Goal: Task Accomplishment & Management: Use online tool/utility

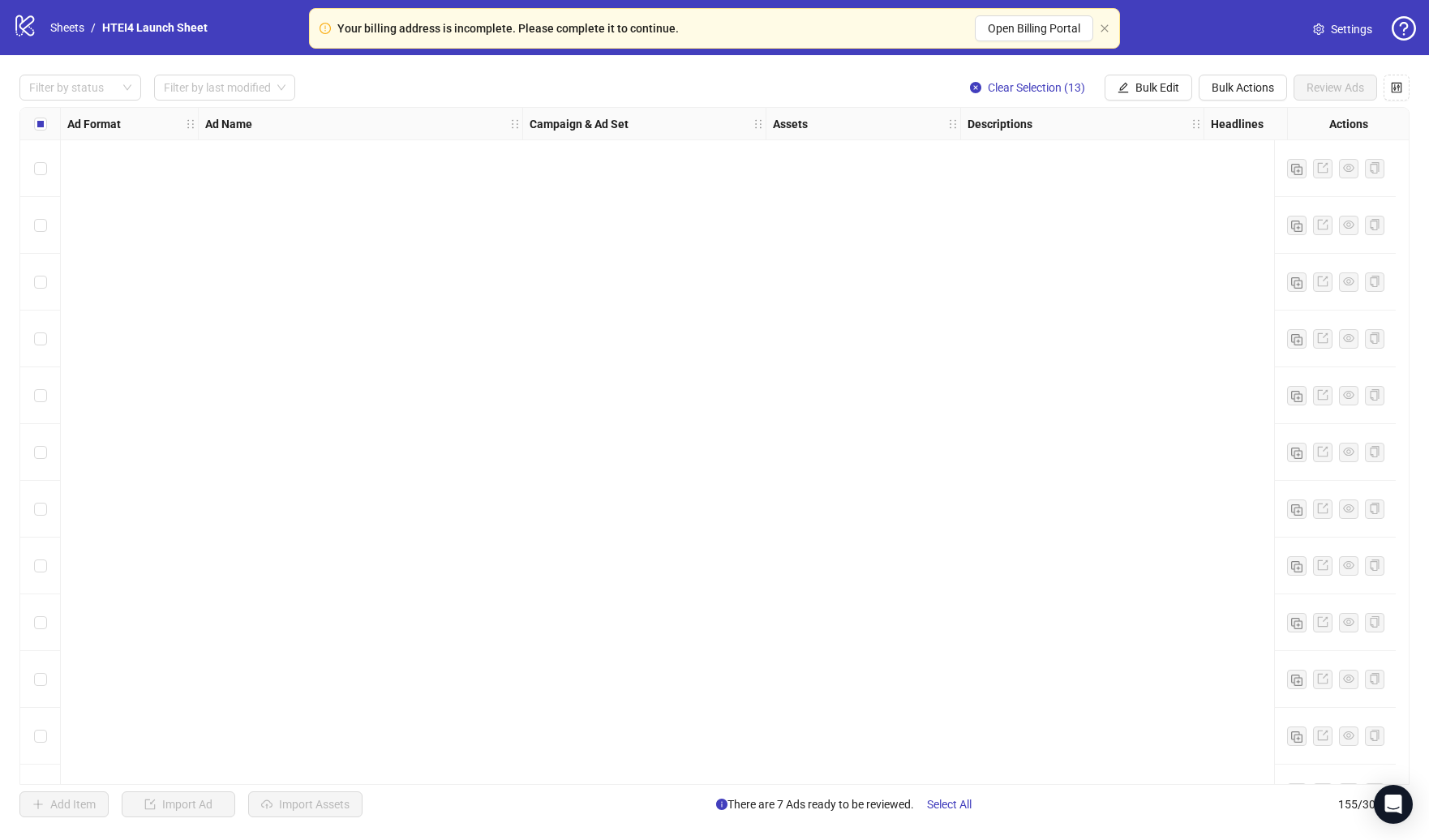
scroll to position [7926, 0]
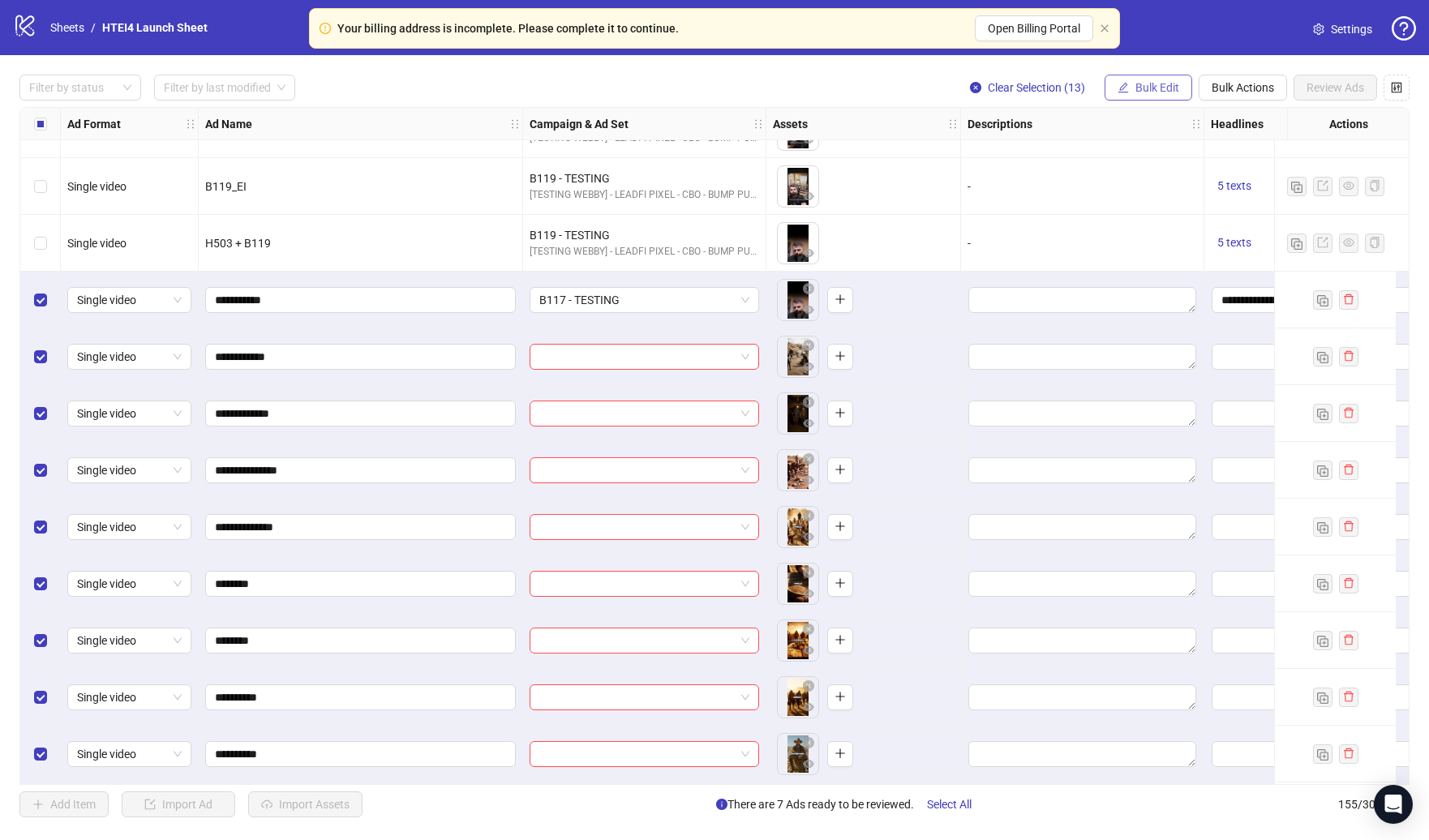
click at [1120, 97] on button "Bulk Edit" at bounding box center [1148, 87] width 87 height 26
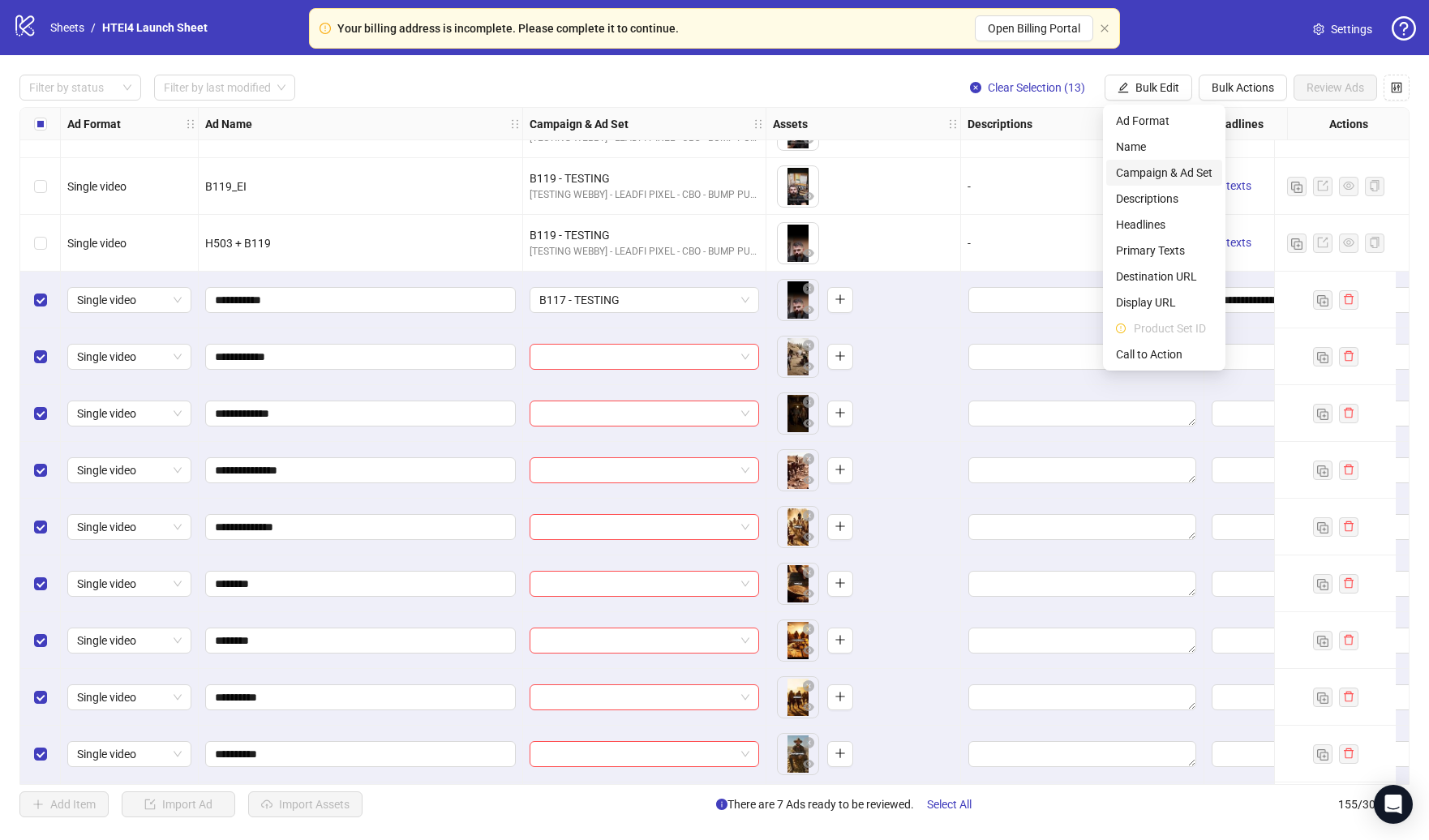
click at [1160, 180] on span "Campaign & Ad Set" at bounding box center [1164, 172] width 97 height 18
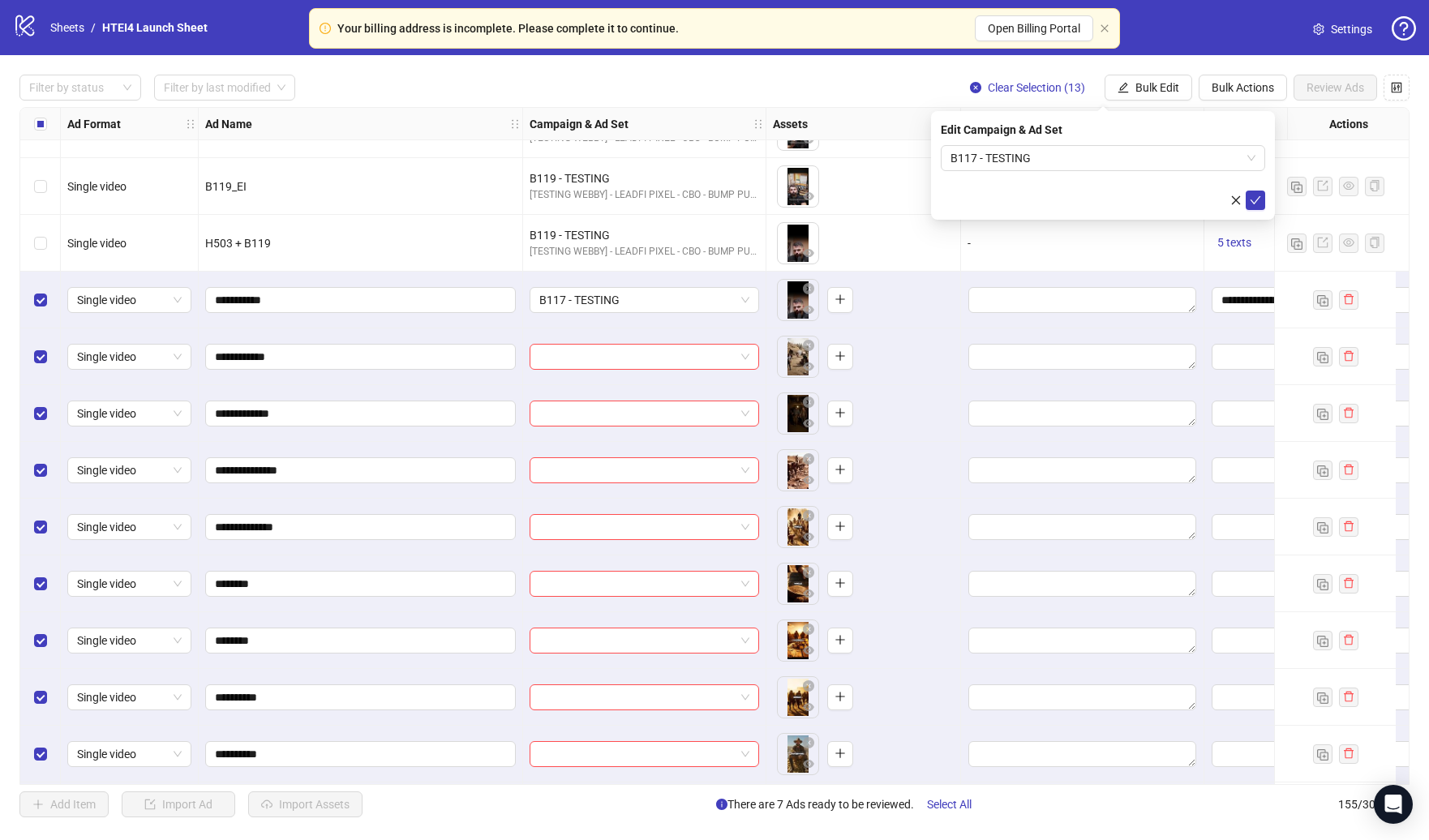
click at [1266, 205] on div "Edit Campaign & Ad Set B117 - TESTING" at bounding box center [1103, 165] width 344 height 108
click at [1257, 205] on span "submit" at bounding box center [1255, 200] width 12 height 13
click at [1149, 88] on span "Bulk Edit" at bounding box center [1157, 87] width 44 height 13
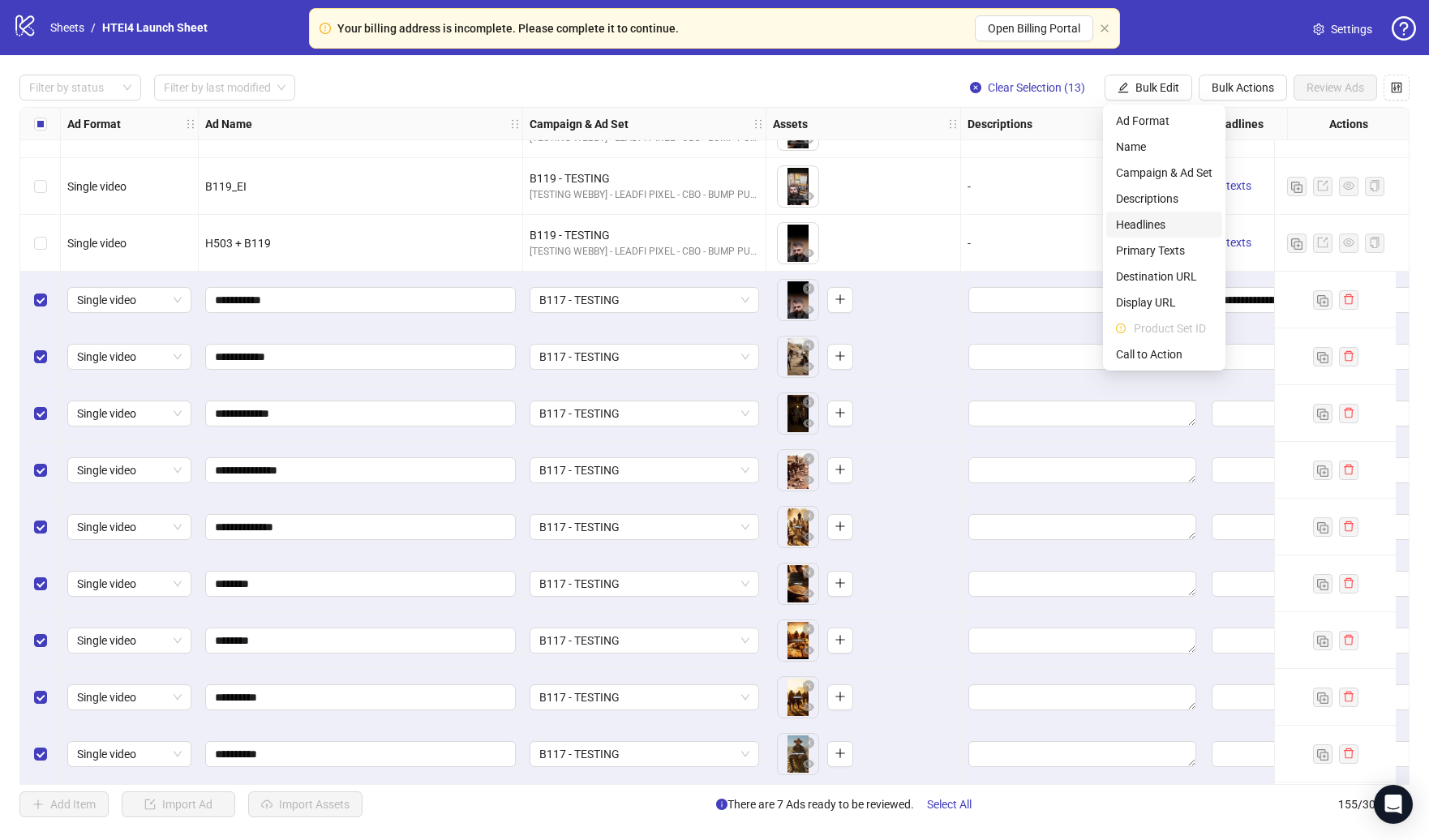
click at [1156, 232] on span "Headlines" at bounding box center [1164, 225] width 97 height 18
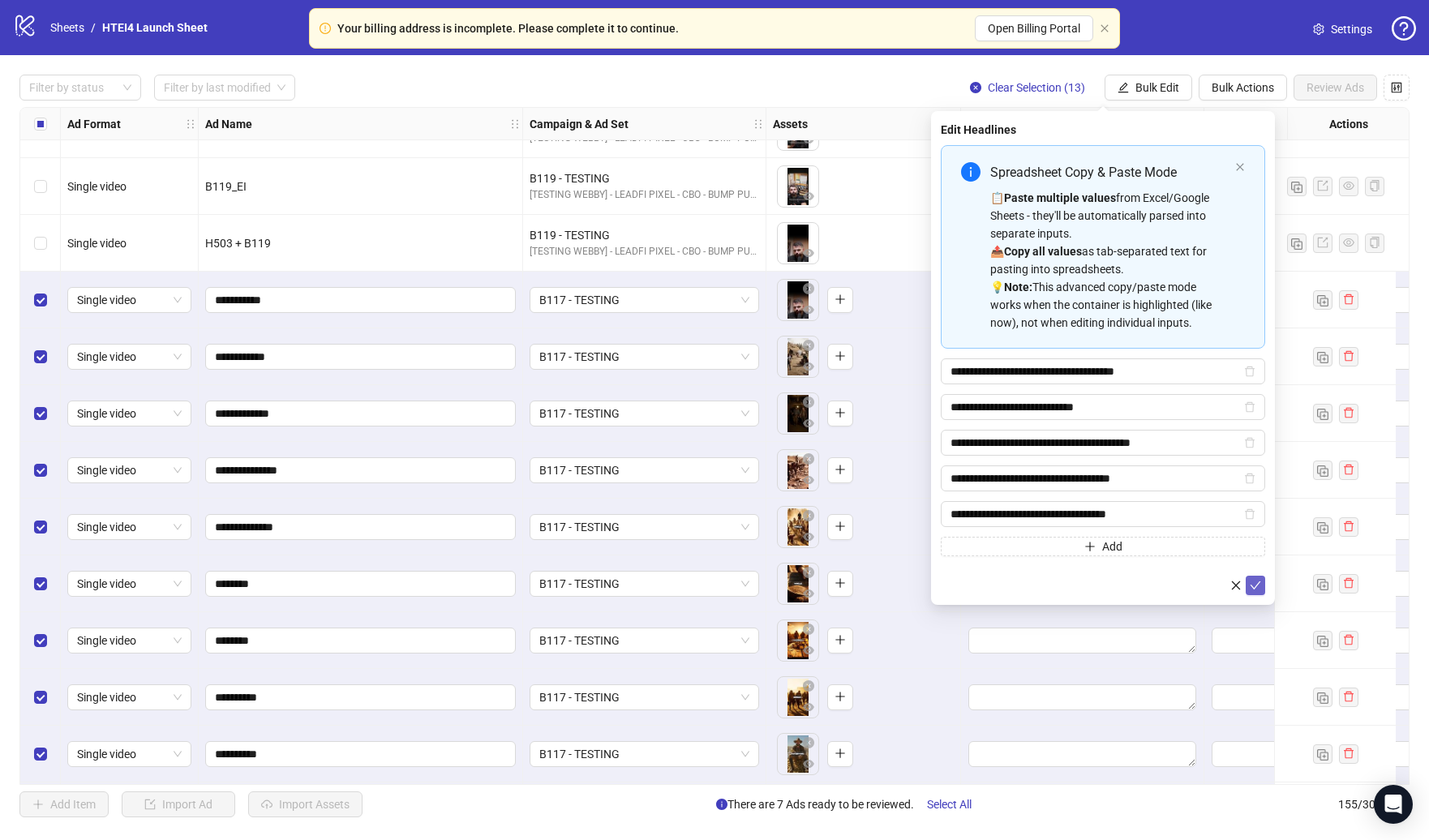
click at [1257, 589] on icon "check" at bounding box center [1255, 585] width 12 height 12
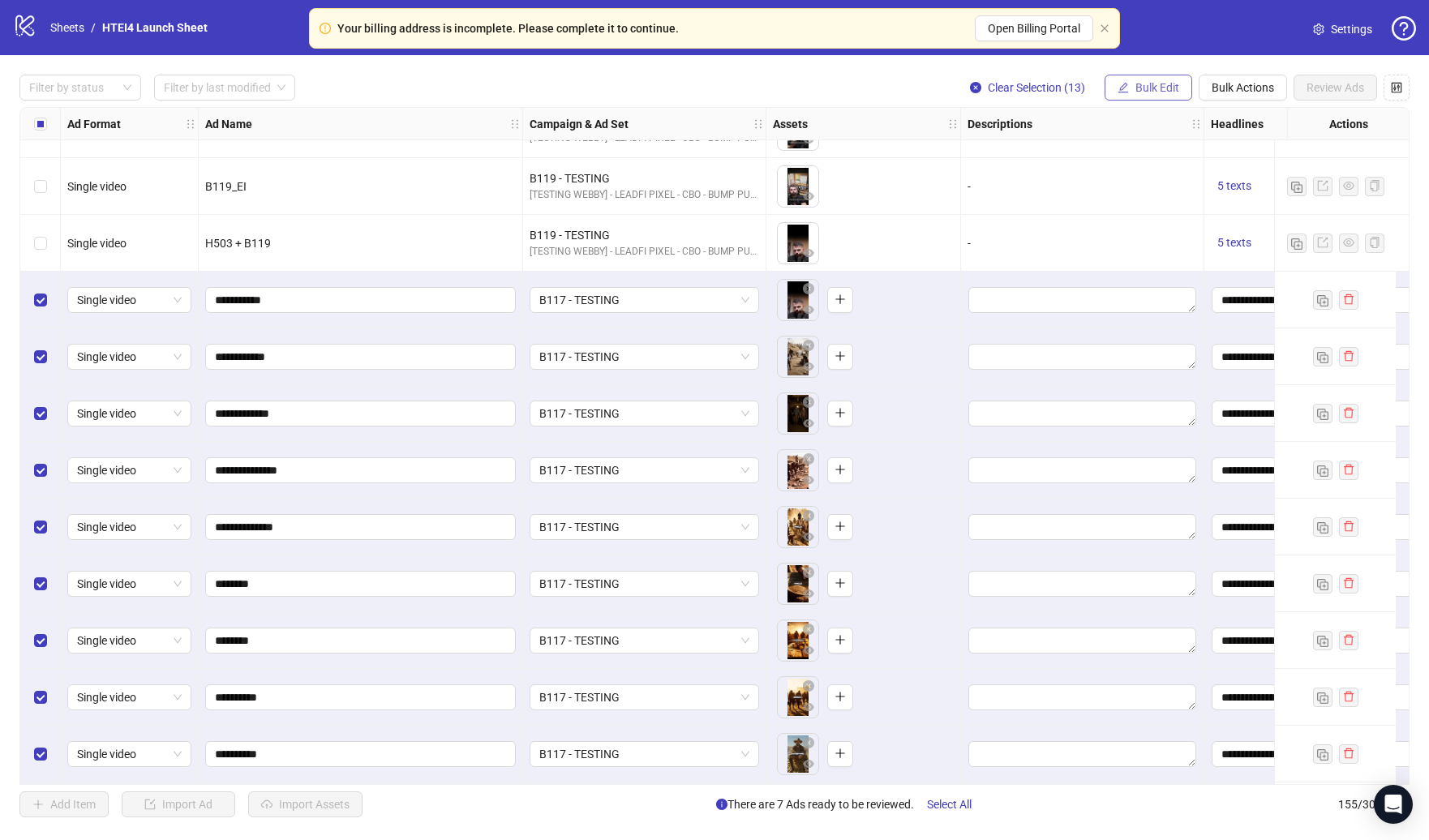
click at [1148, 85] on span "Bulk Edit" at bounding box center [1157, 87] width 44 height 13
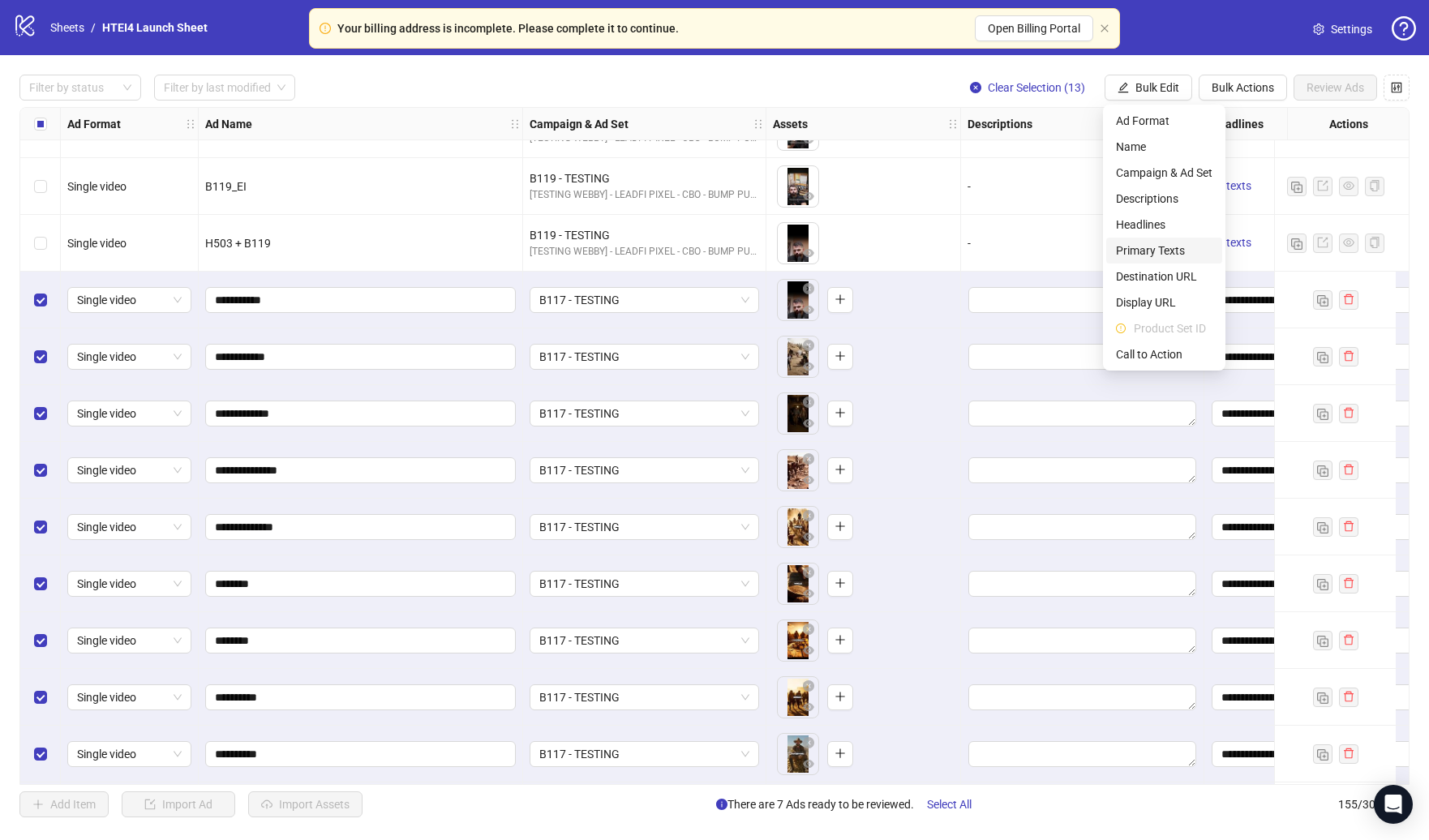
click at [1144, 248] on span "Primary Texts" at bounding box center [1164, 251] width 97 height 18
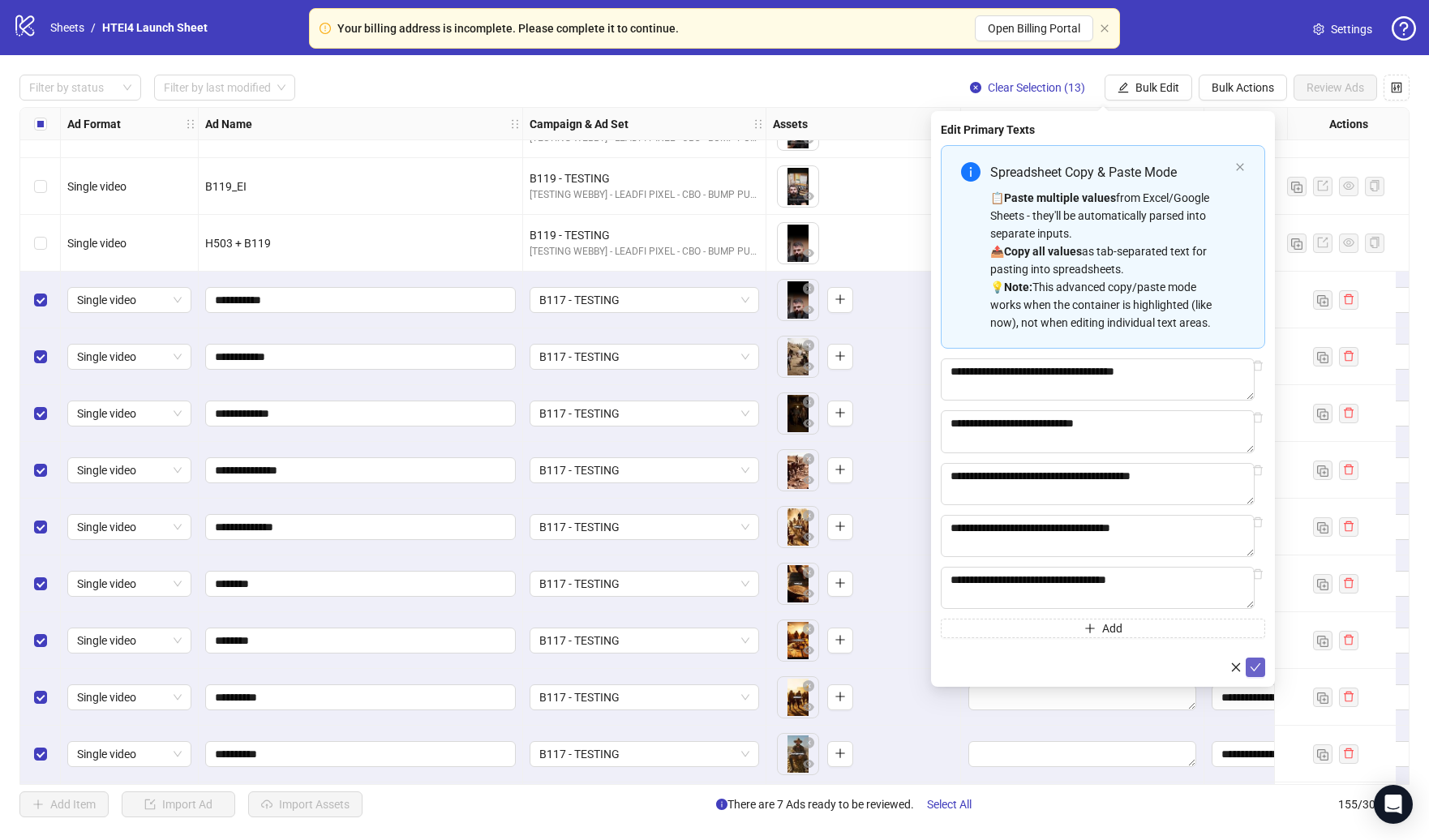
click at [1258, 676] on button "submit" at bounding box center [1256, 668] width 20 height 20
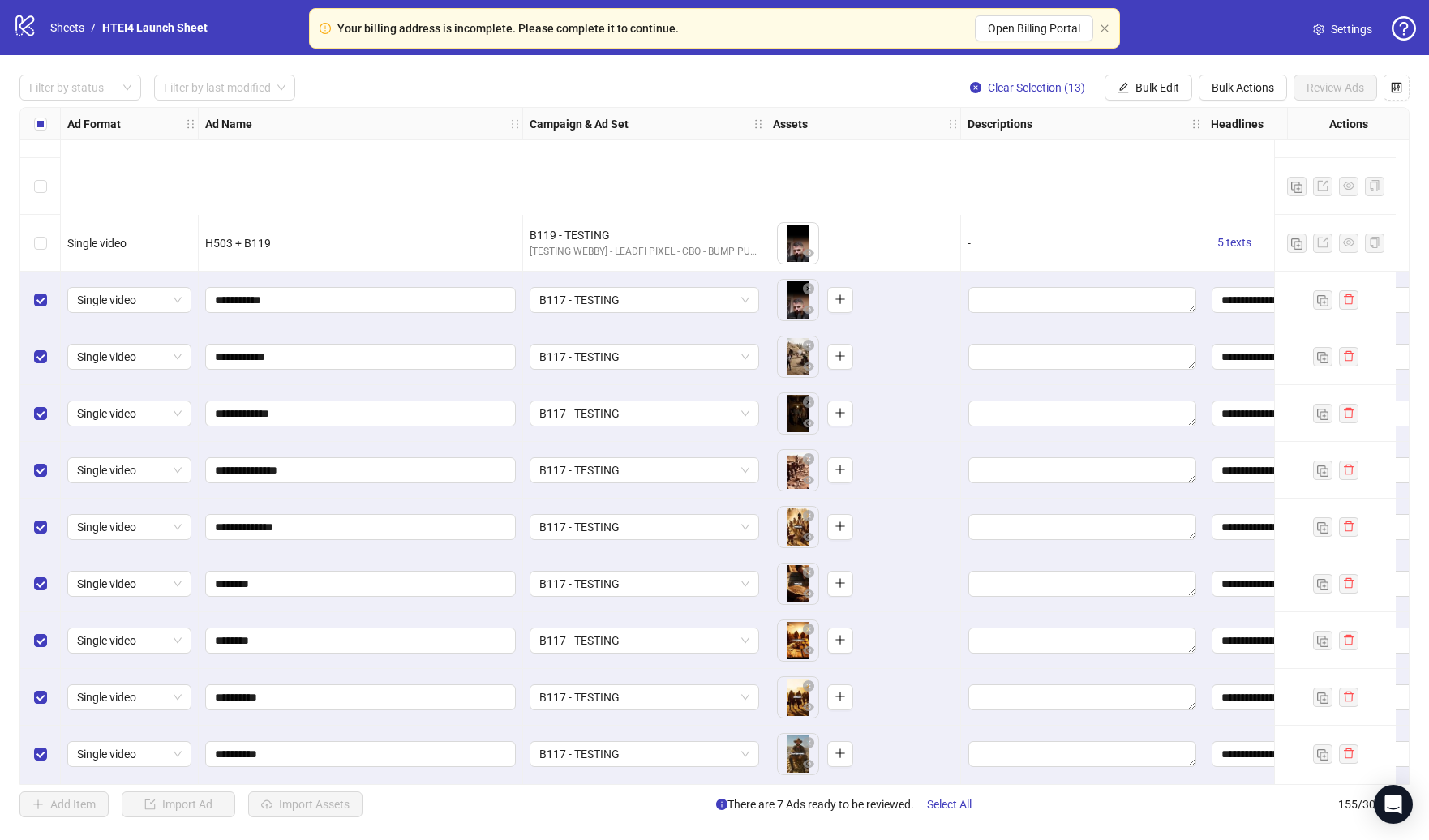
scroll to position [8158, 0]
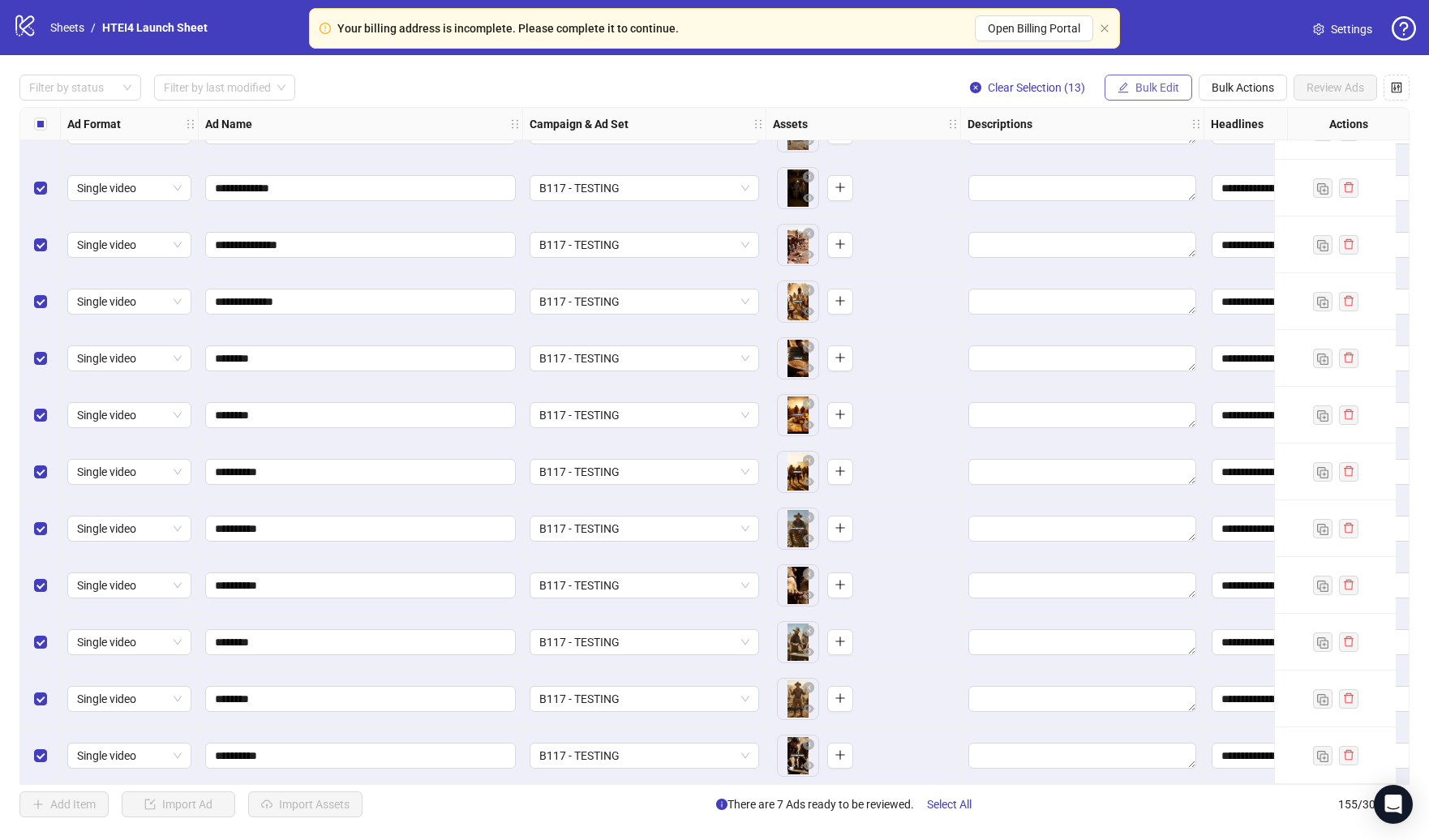
click at [1161, 82] on span "Bulk Edit" at bounding box center [1157, 87] width 44 height 13
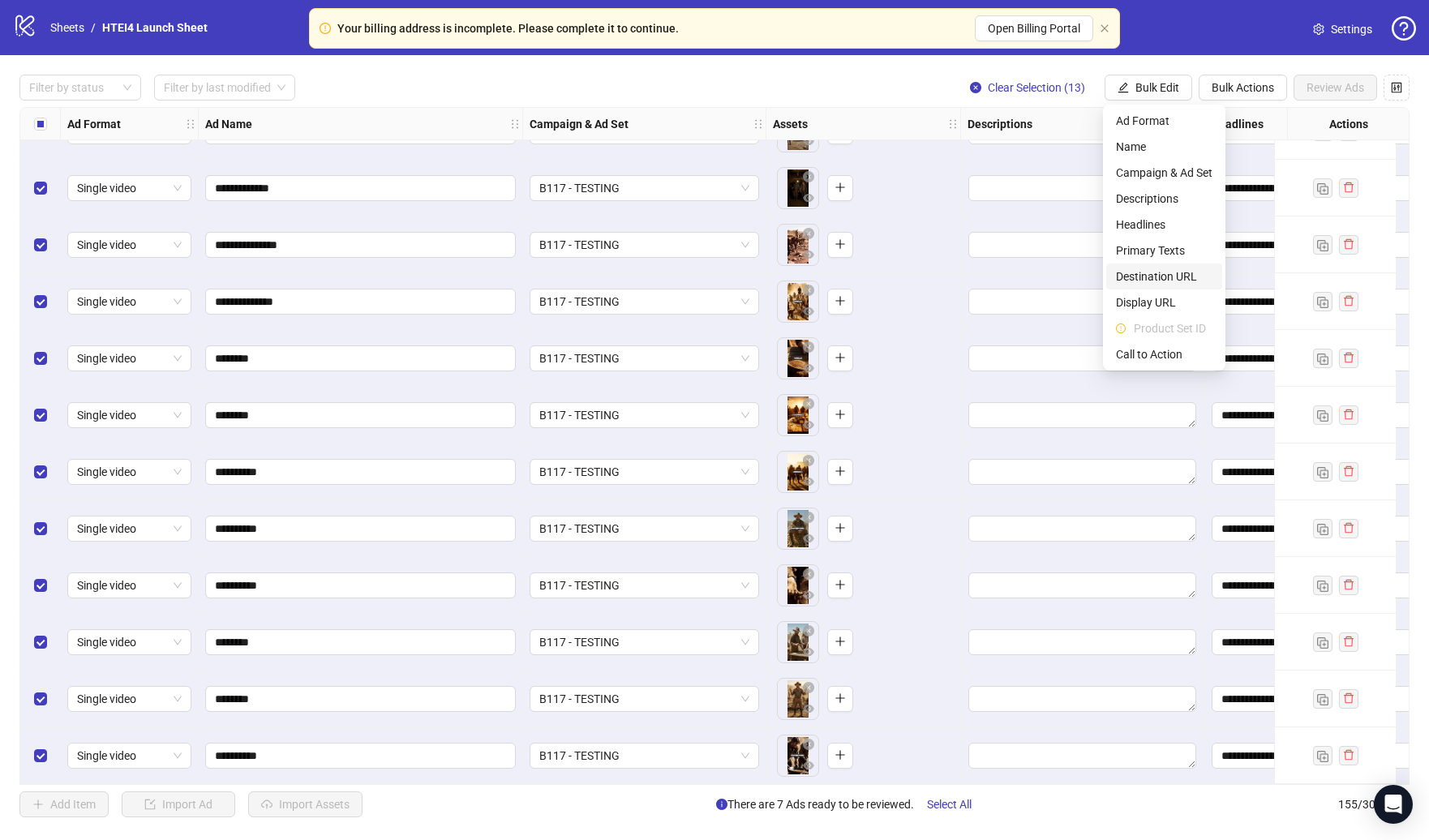
click at [1173, 272] on span "Destination URL" at bounding box center [1164, 276] width 97 height 18
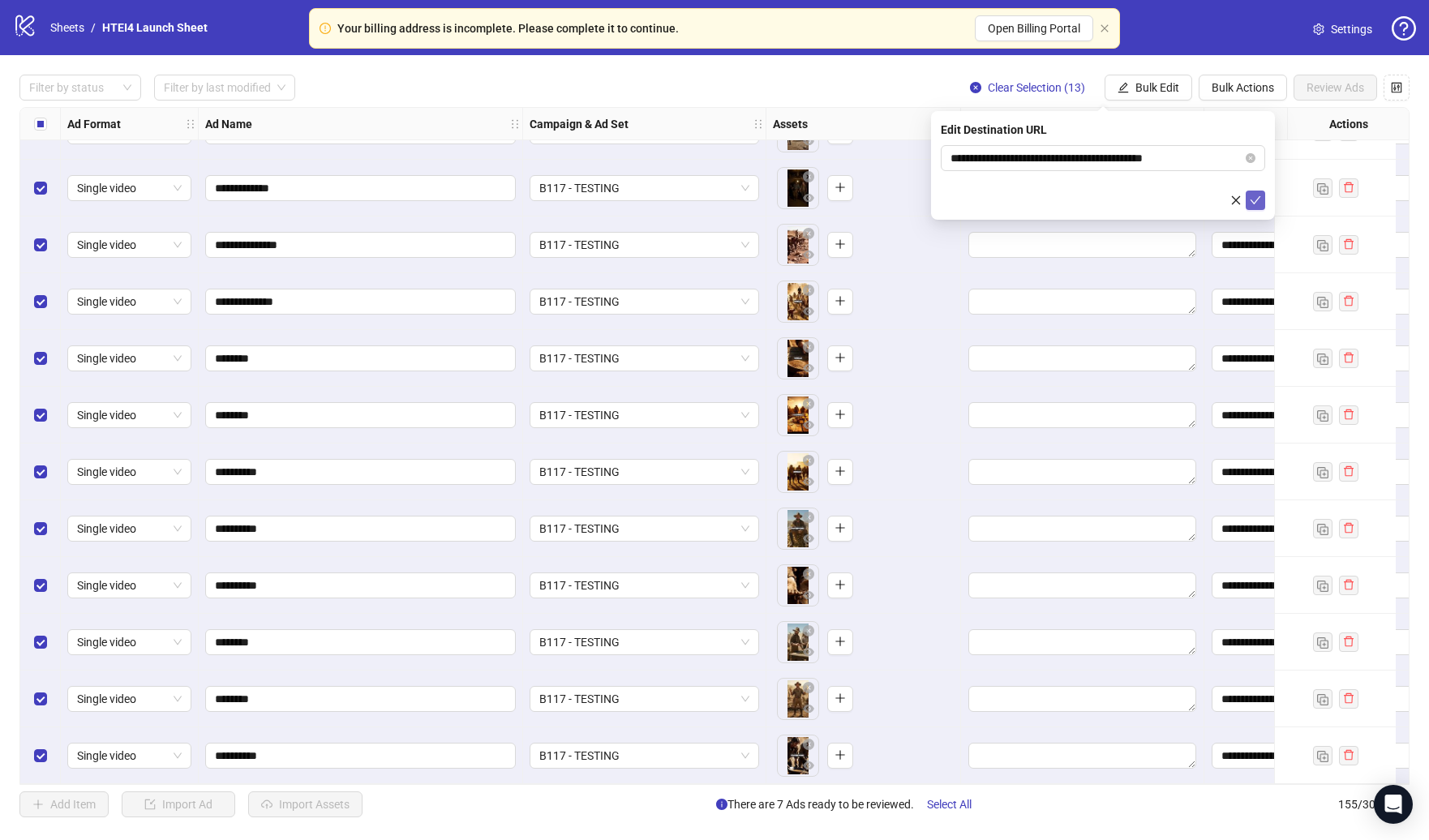
click at [1264, 199] on button "submit" at bounding box center [1256, 200] width 20 height 20
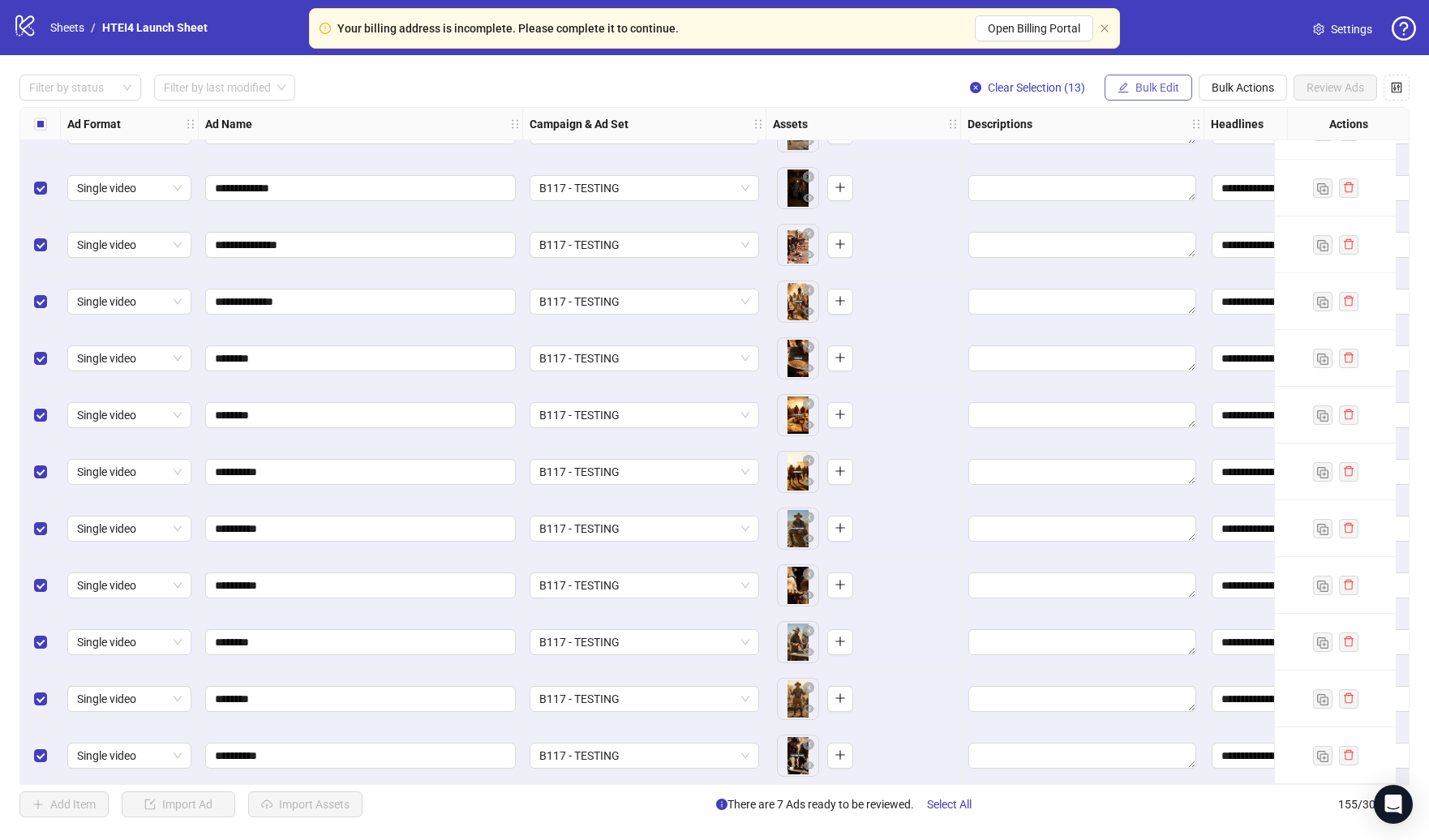
click at [1158, 84] on span "Bulk Edit" at bounding box center [1157, 87] width 44 height 13
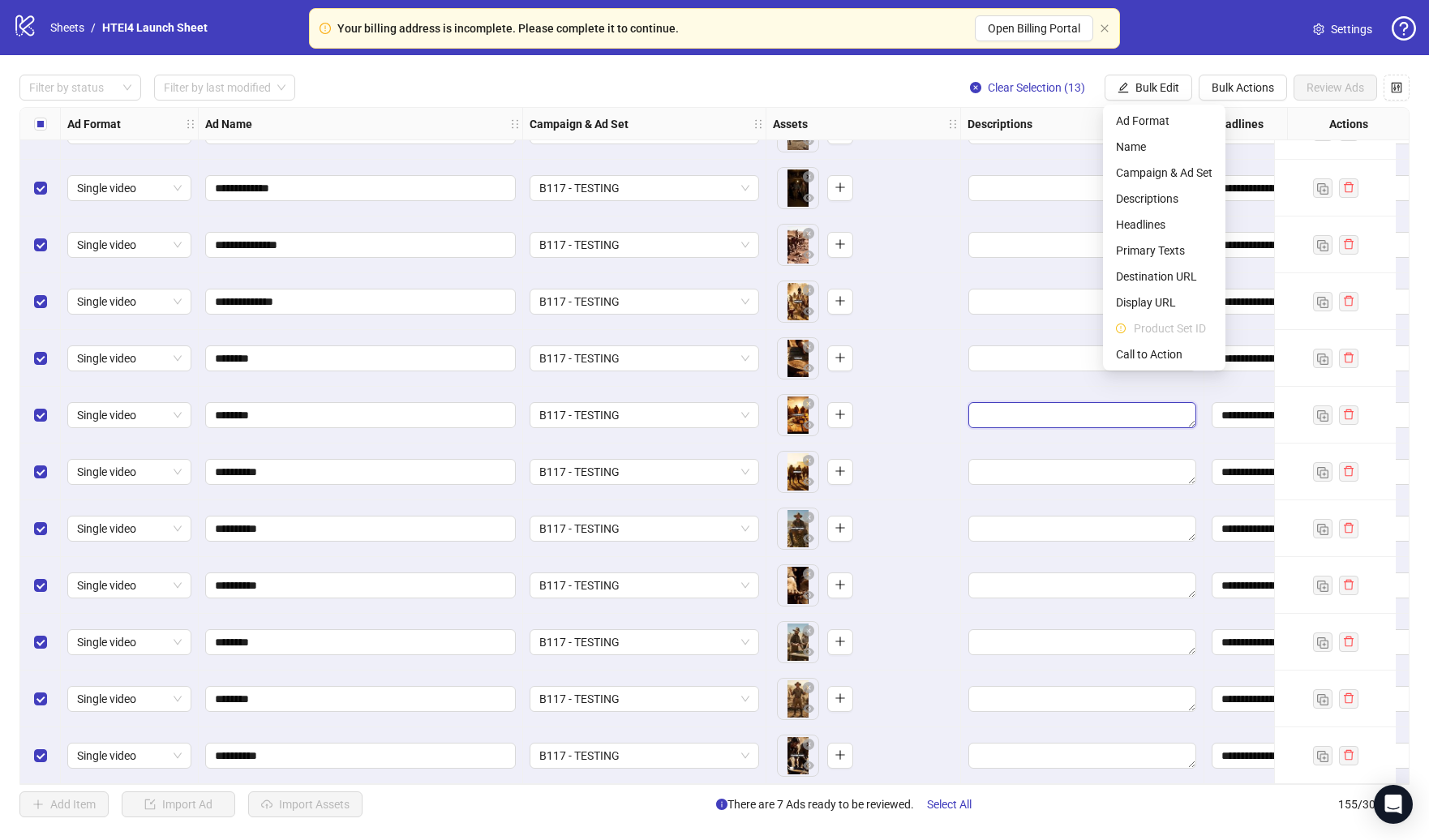
click at [1086, 402] on textarea "Edit values" at bounding box center [1082, 414] width 228 height 26
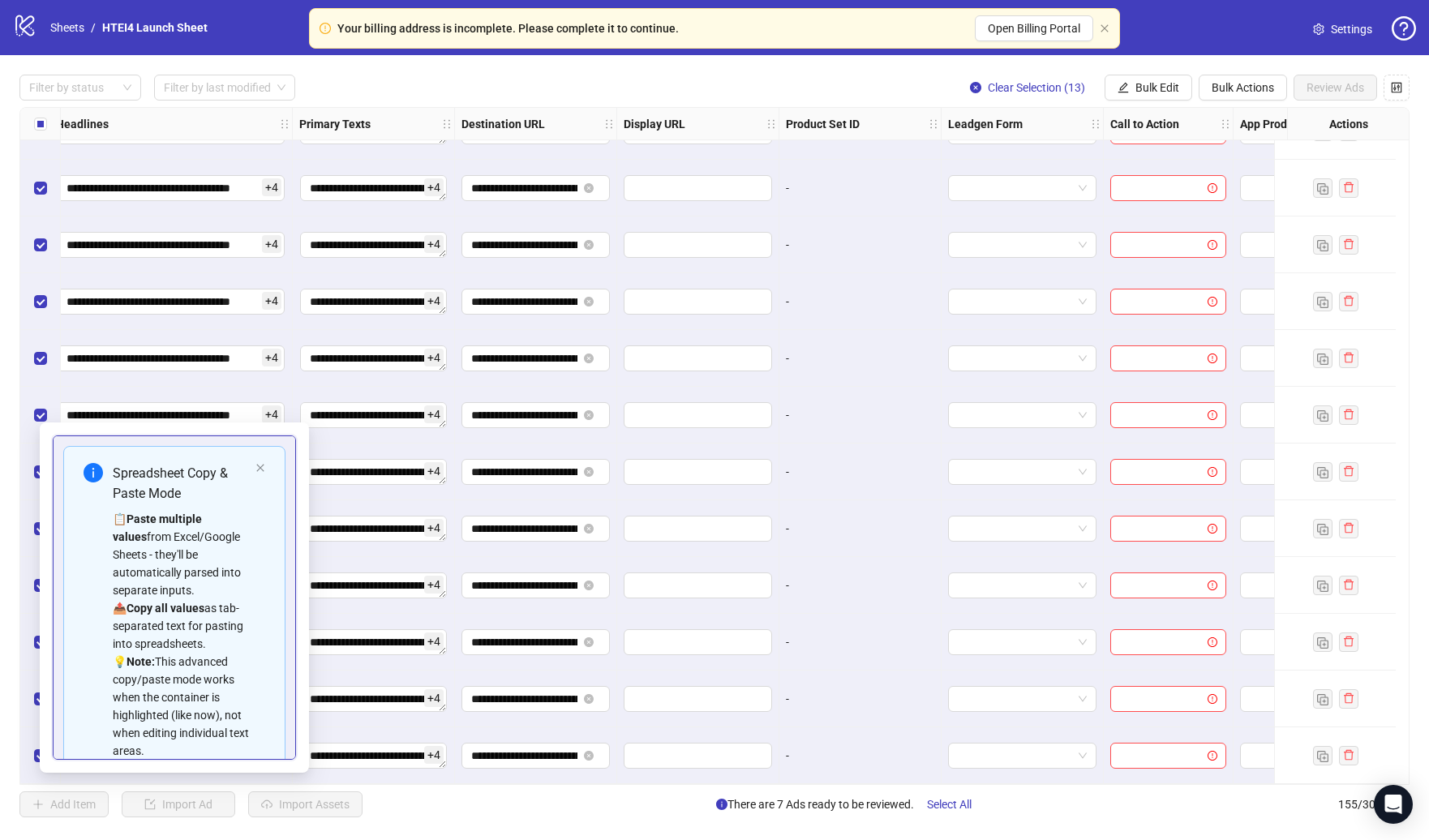
scroll to position [8158, 1230]
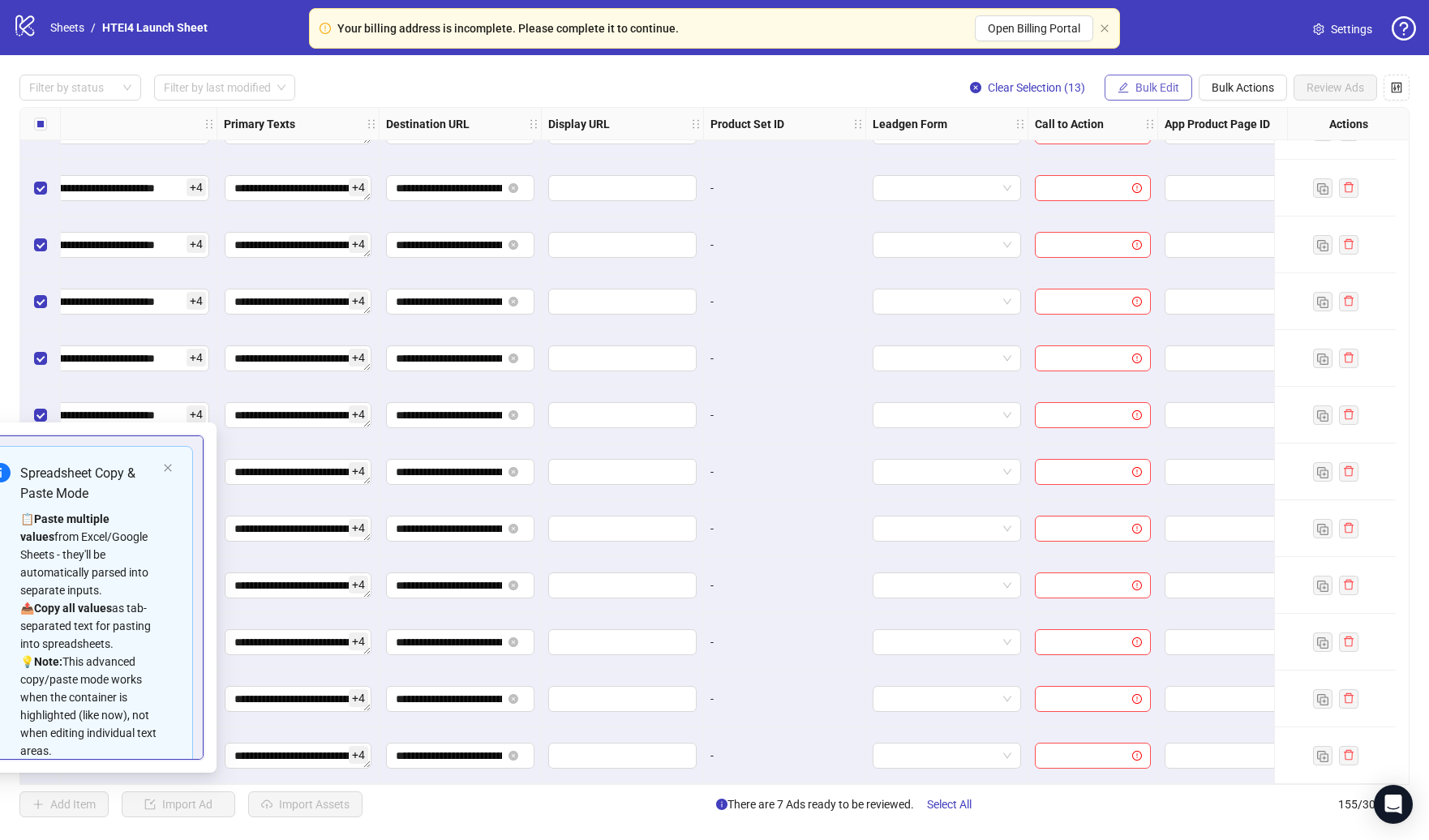
click at [1144, 95] on button "Bulk Edit" at bounding box center [1148, 87] width 87 height 26
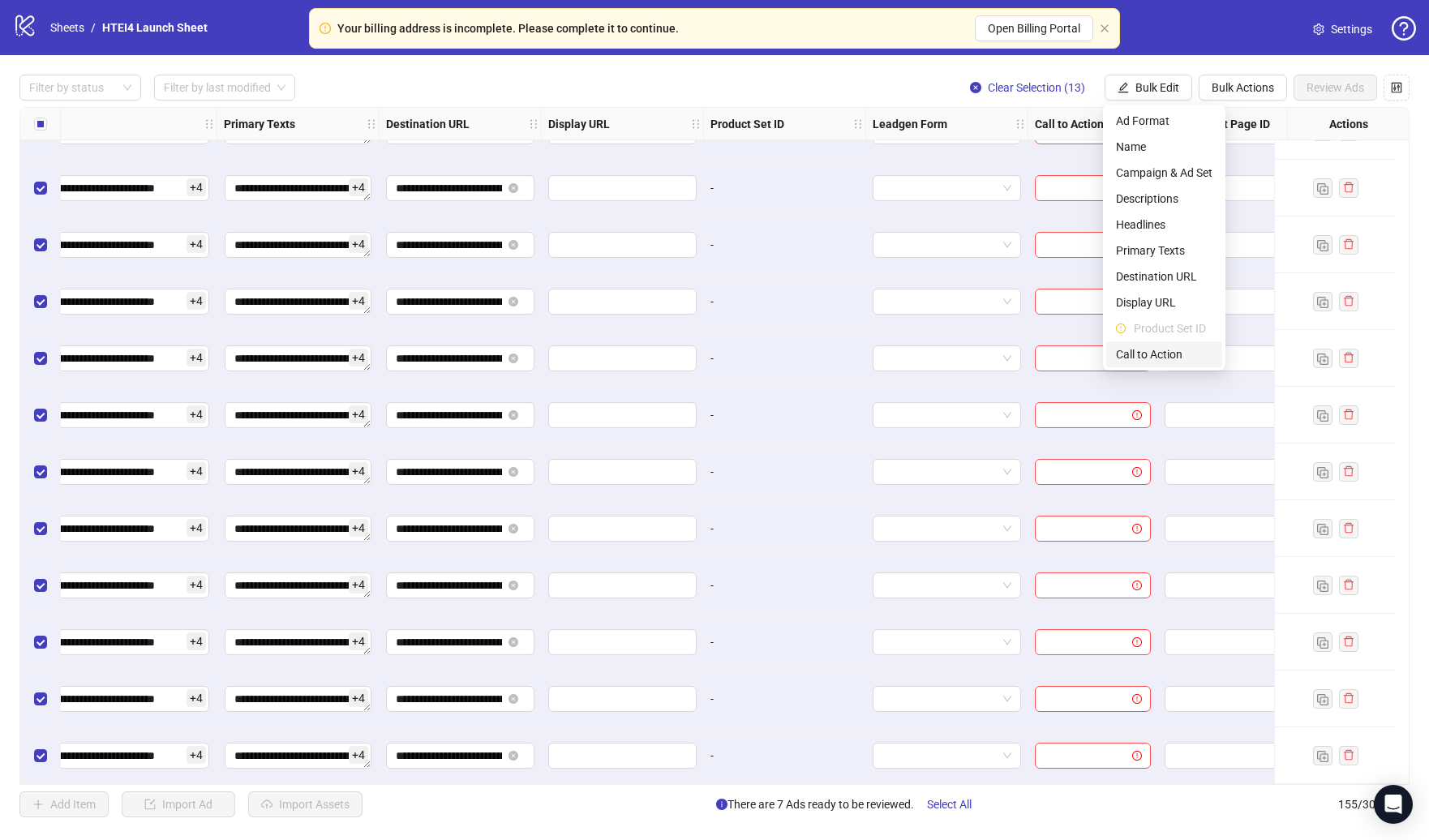
click at [1153, 348] on span "Call to Action" at bounding box center [1164, 355] width 97 height 18
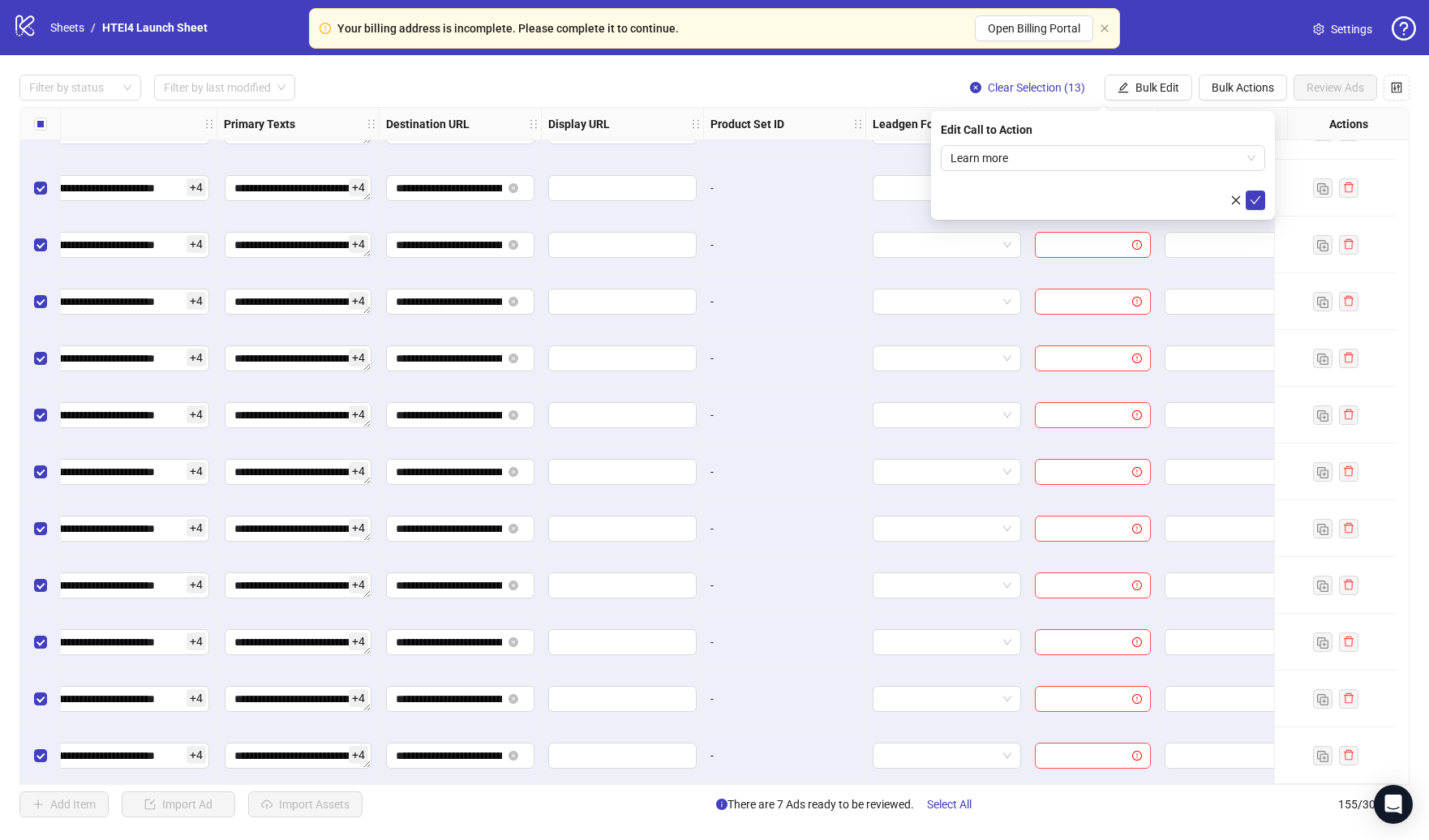
click at [1253, 187] on form "Learn more" at bounding box center [1103, 177] width 325 height 65
click at [1253, 190] on button "submit" at bounding box center [1256, 200] width 20 height 20
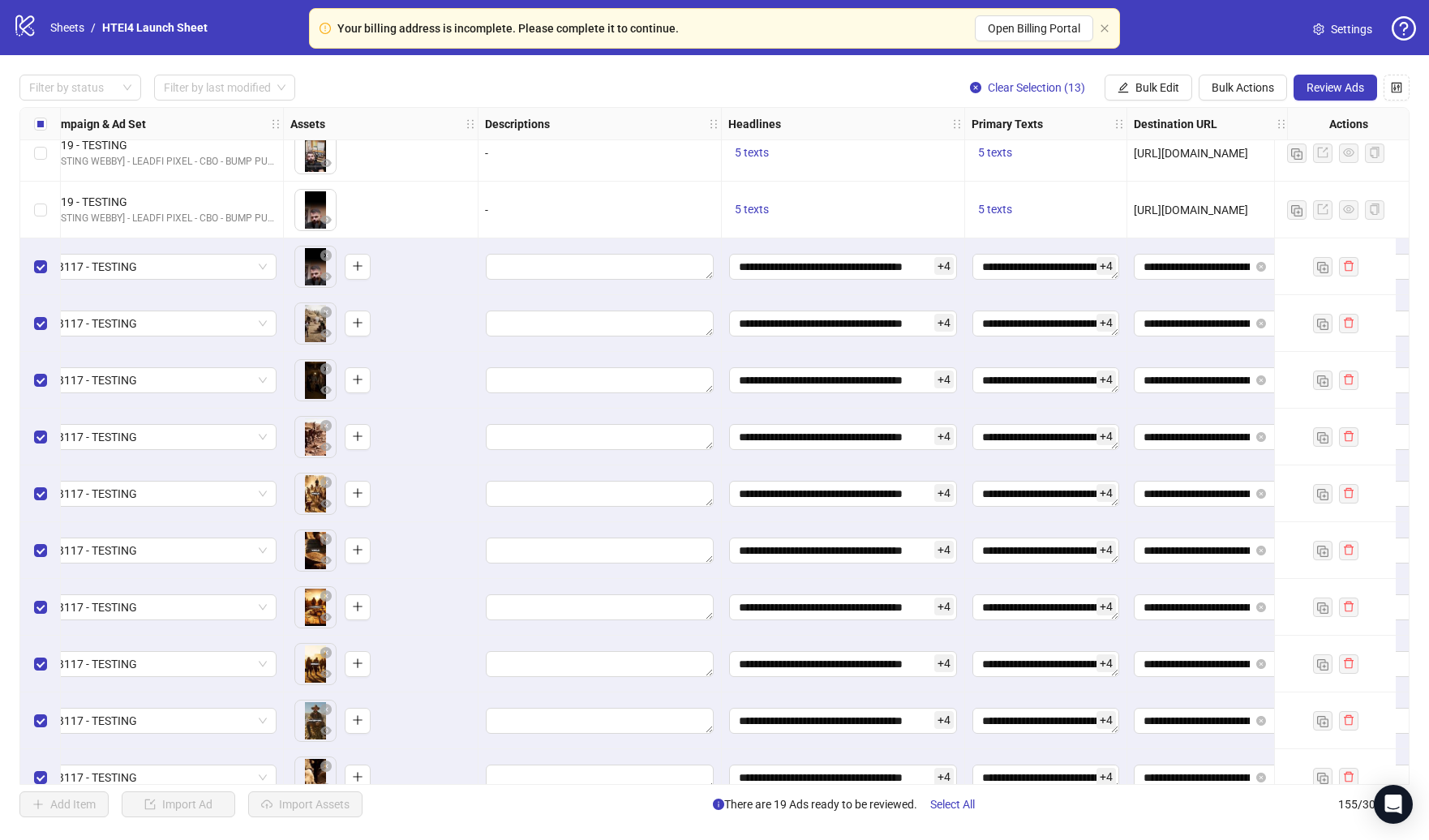
scroll to position [7960, 1130]
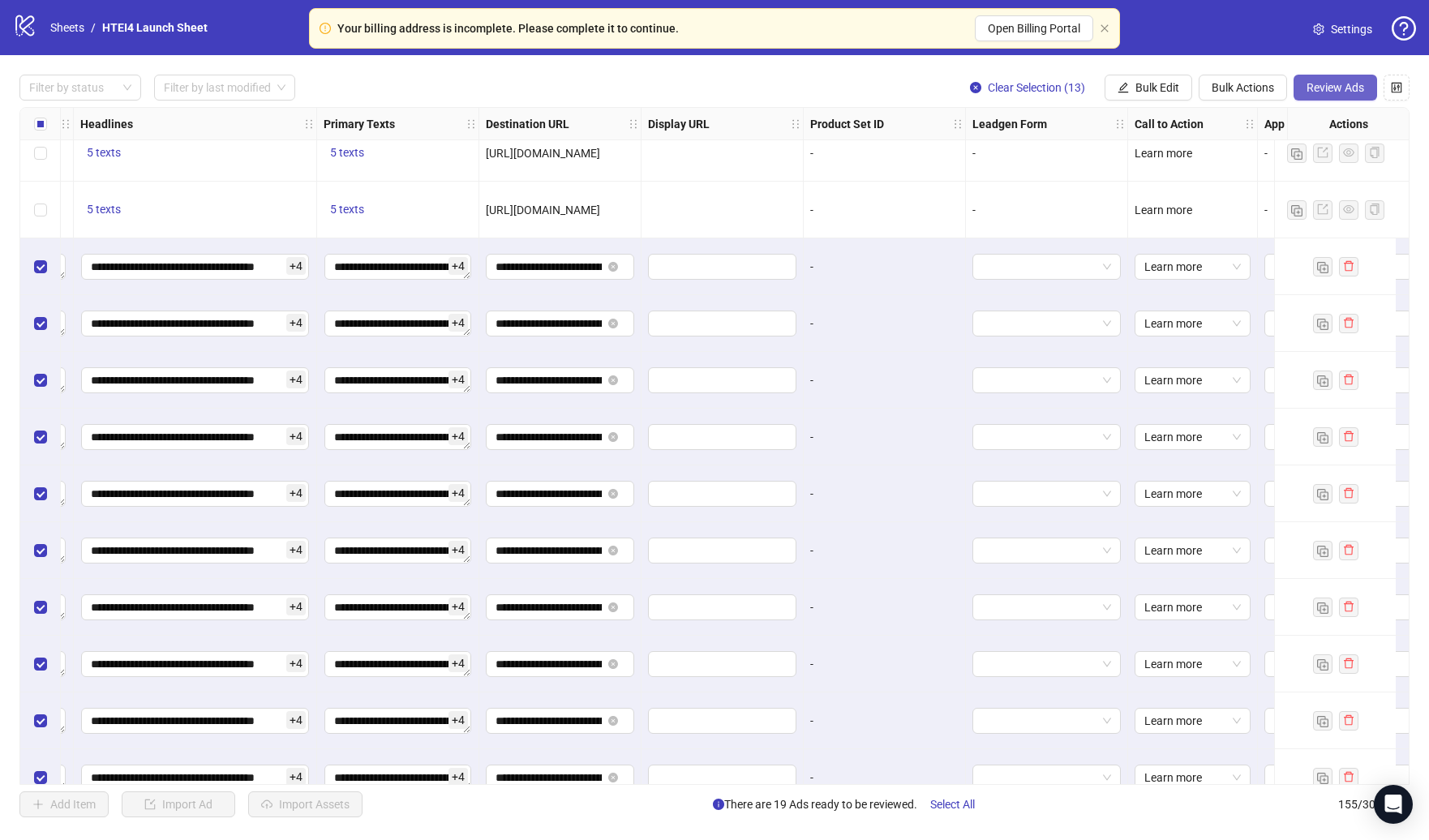
click at [1353, 78] on button "Review Ads" at bounding box center [1336, 87] width 84 height 26
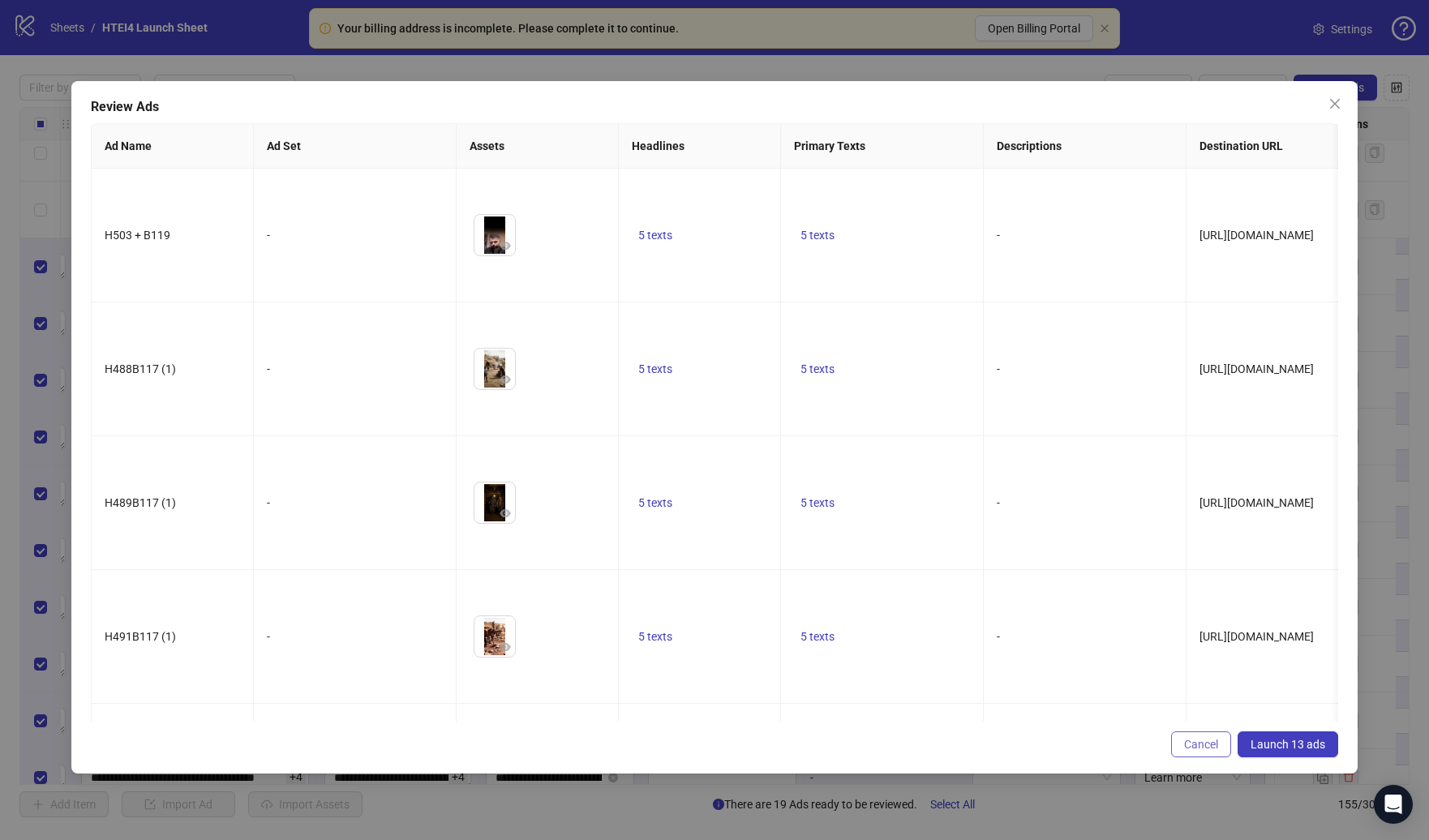
click at [1216, 743] on span "Cancel" at bounding box center [1200, 744] width 34 height 13
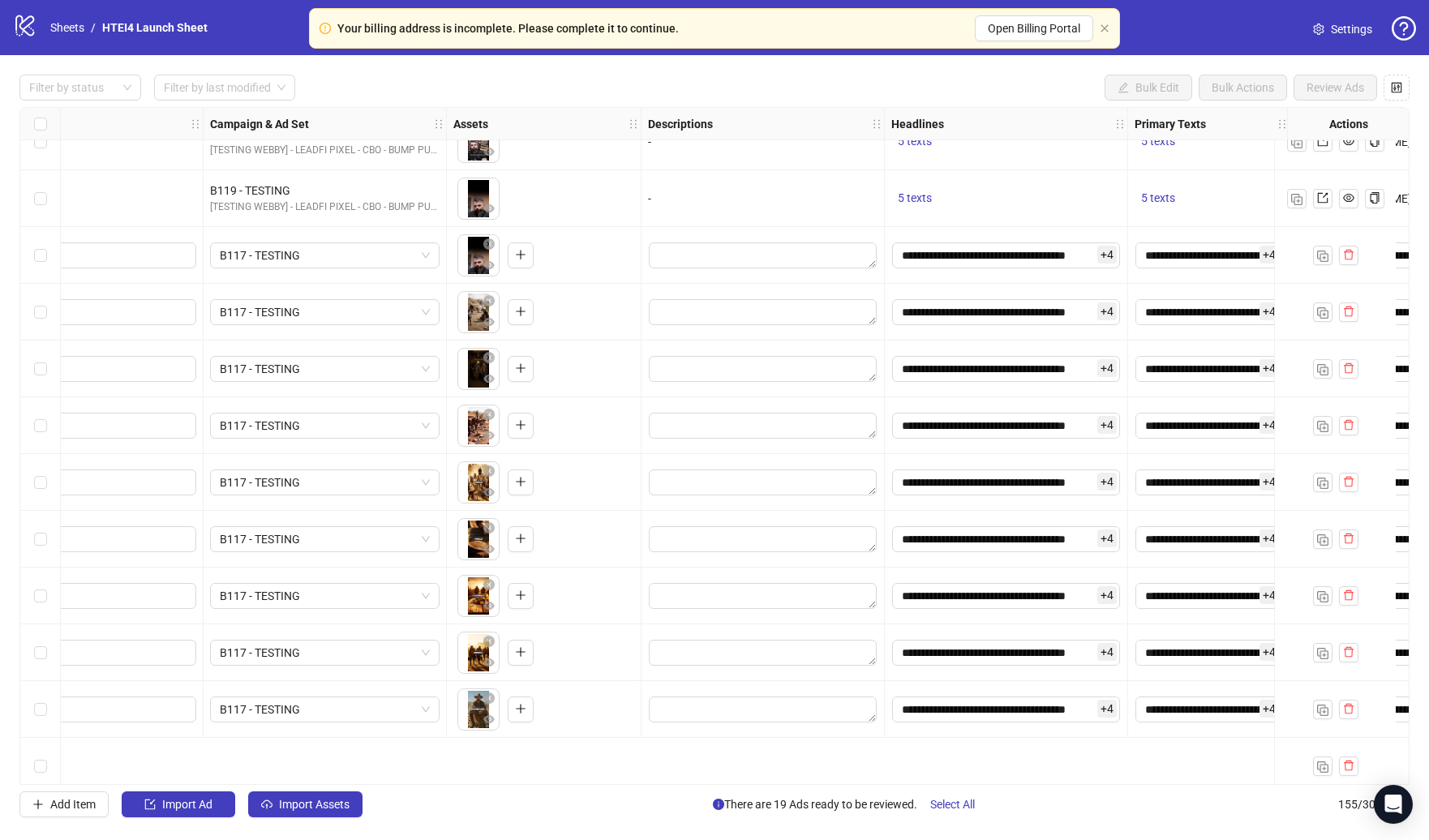
scroll to position [7818, 319]
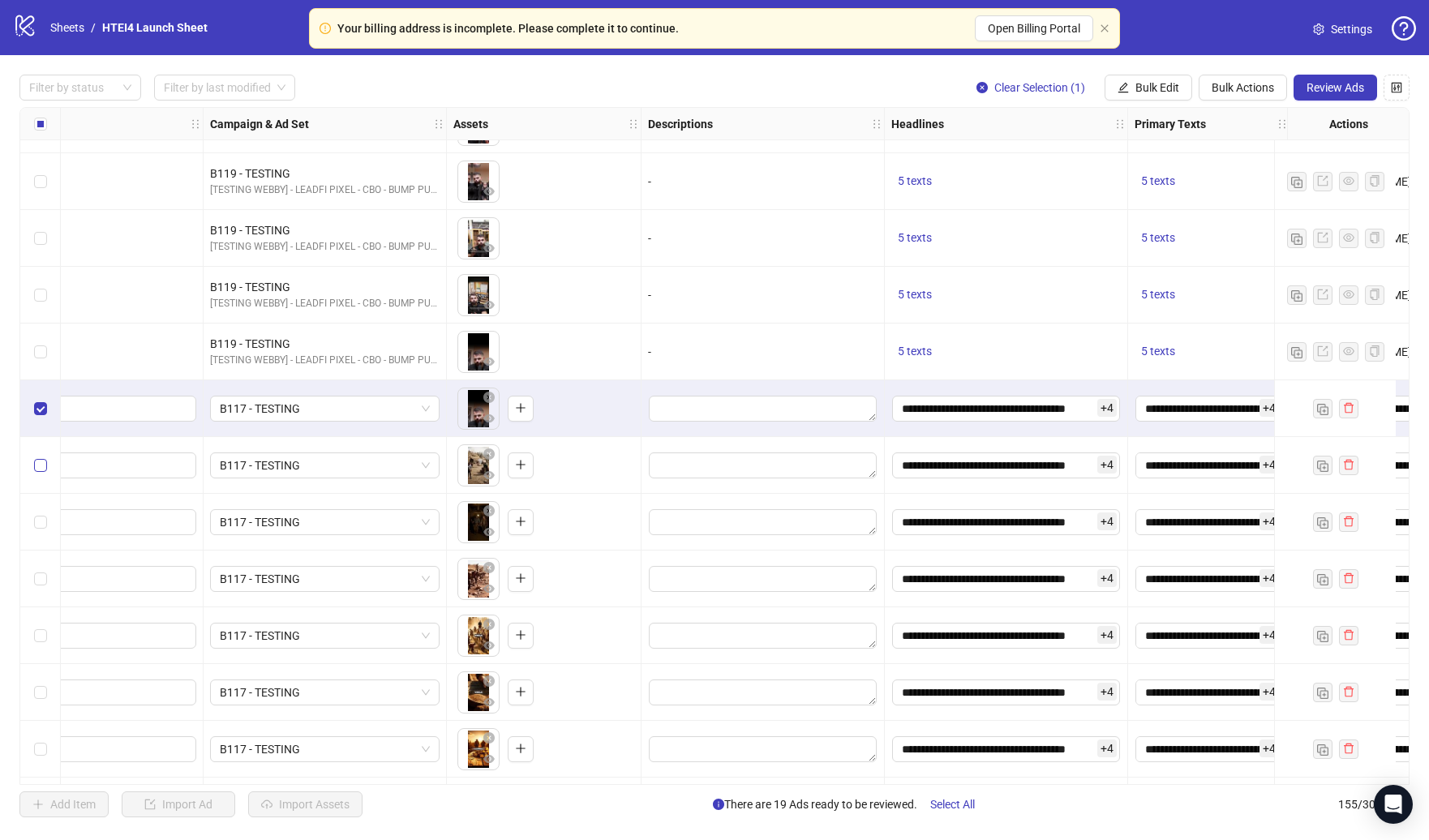
click at [46, 456] on label "Select row 144" at bounding box center [40, 465] width 13 height 18
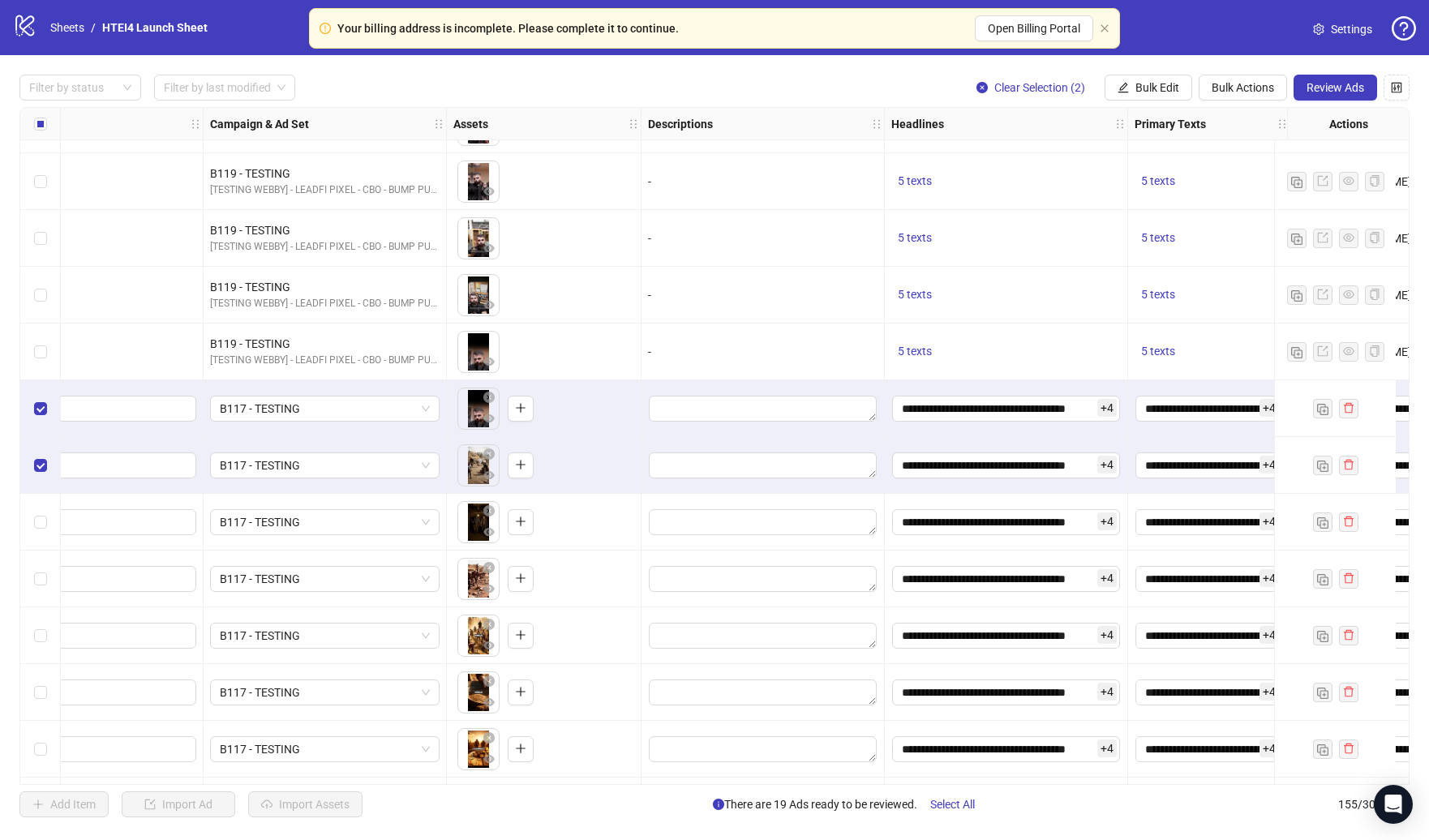
click at [46, 508] on div "Select row 145" at bounding box center [41, 522] width 41 height 57
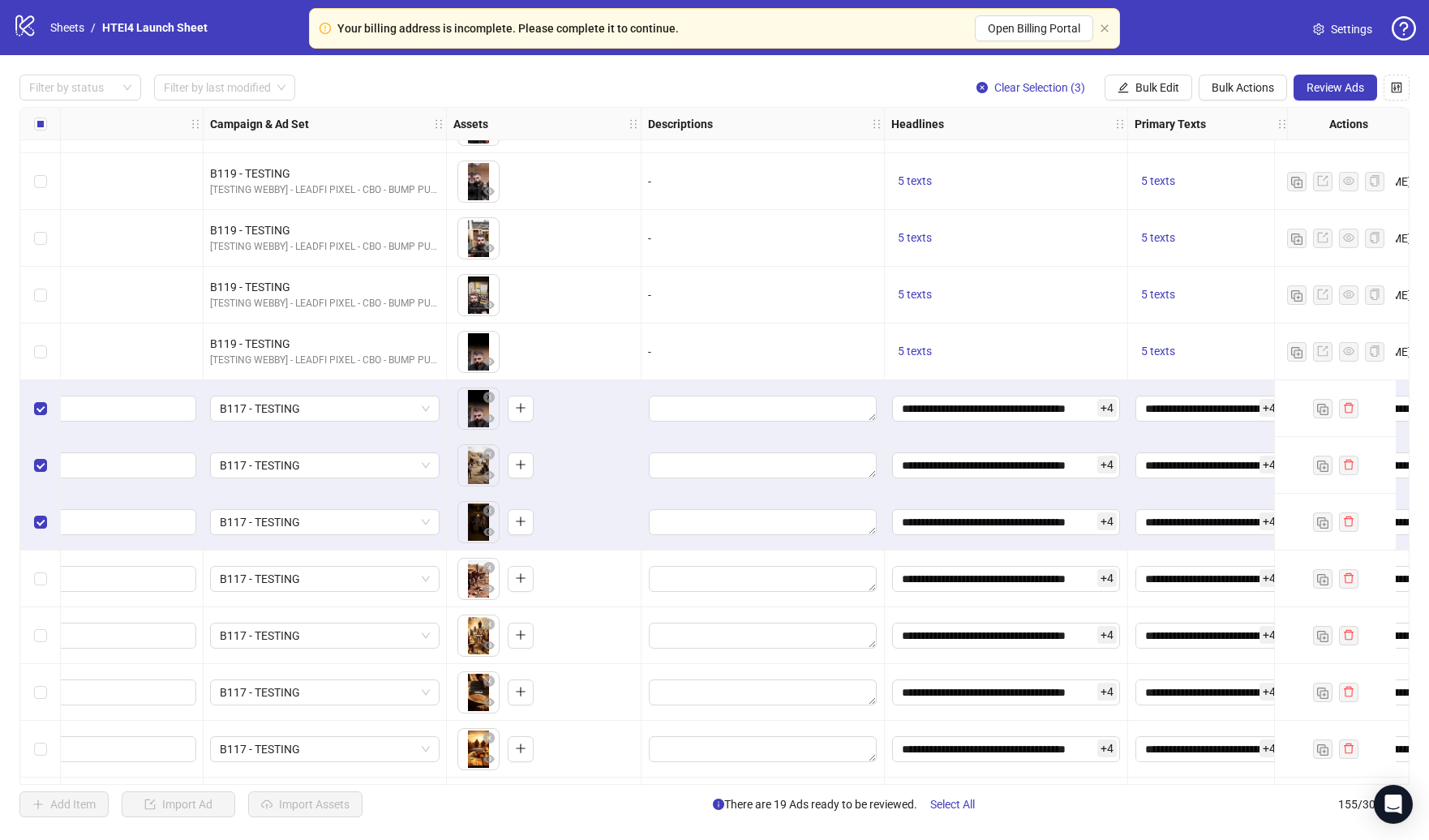
click at [43, 588] on div "Select row 146" at bounding box center [41, 579] width 41 height 57
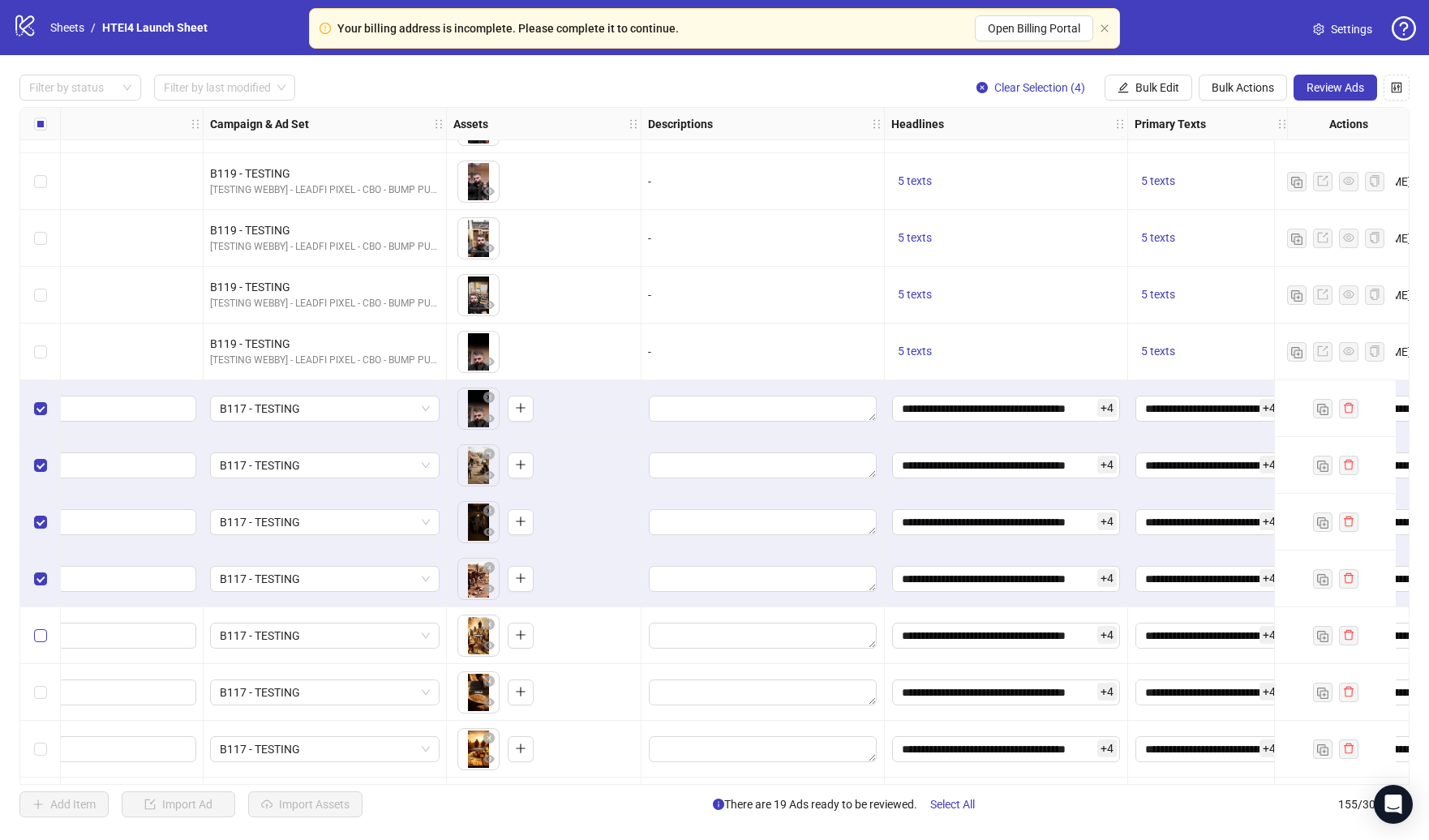
click at [43, 628] on label "Select row 147" at bounding box center [40, 636] width 13 height 18
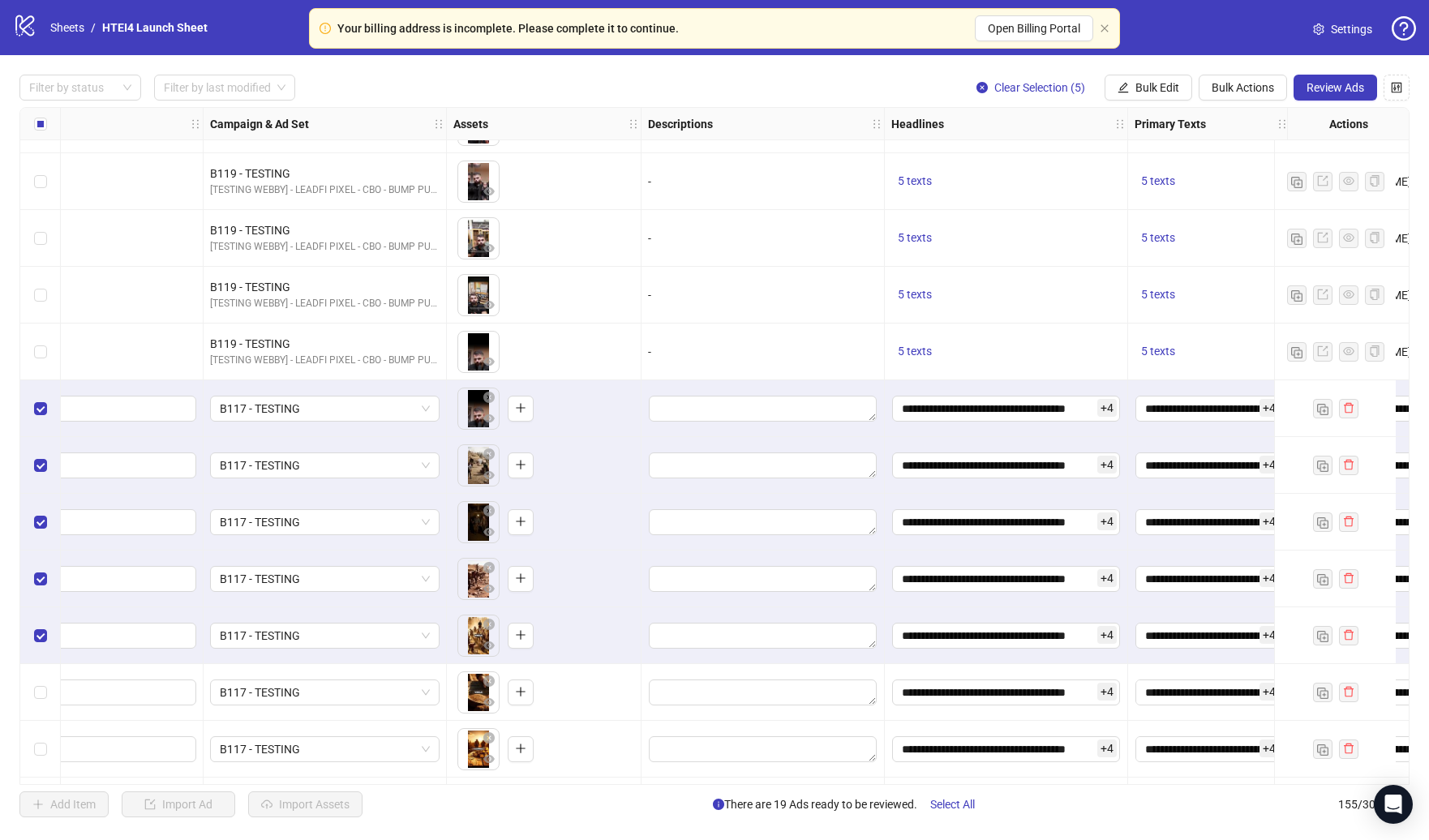
click at [43, 668] on div "Select row 148" at bounding box center [41, 692] width 41 height 57
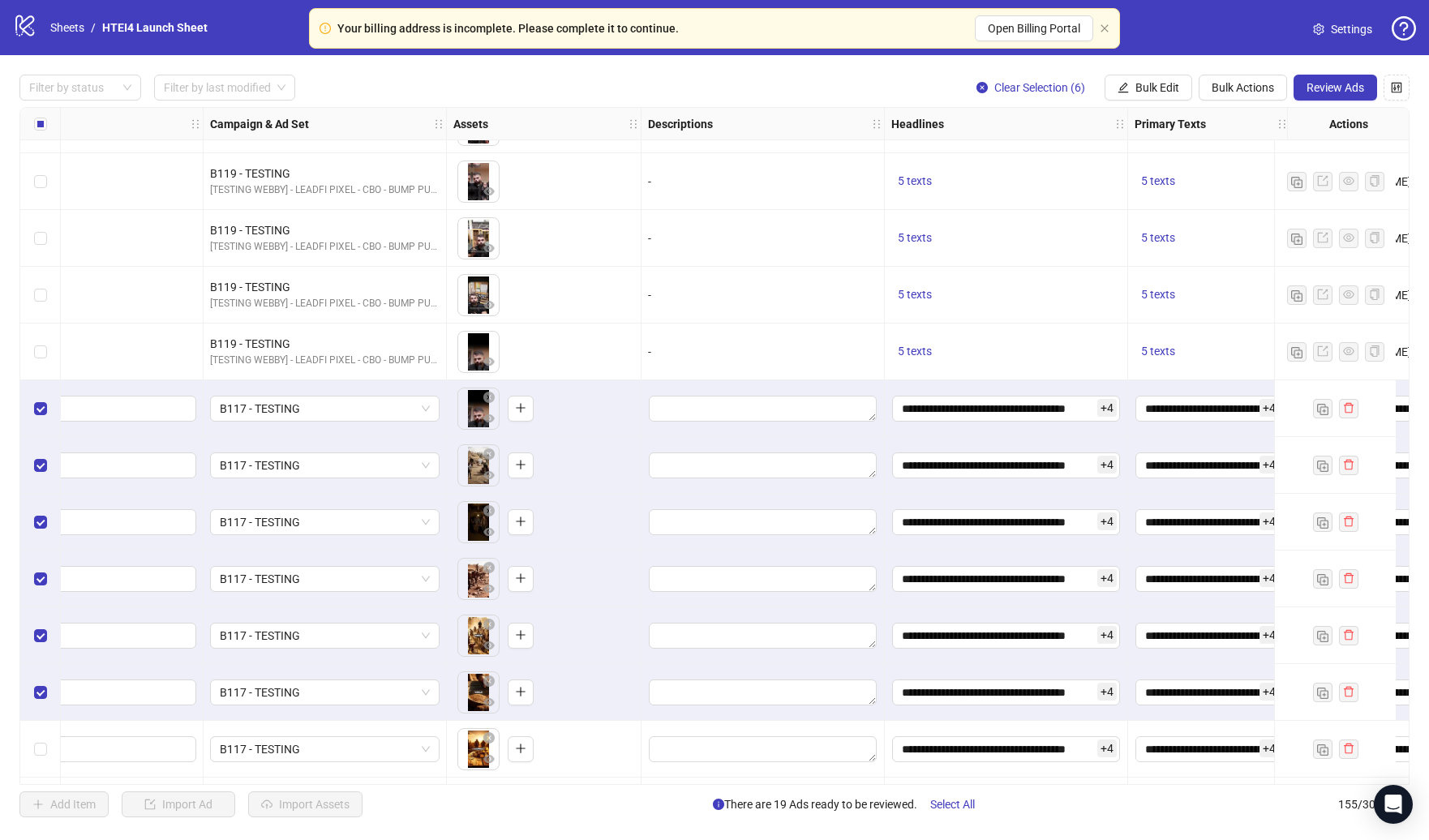
scroll to position [7998, 319]
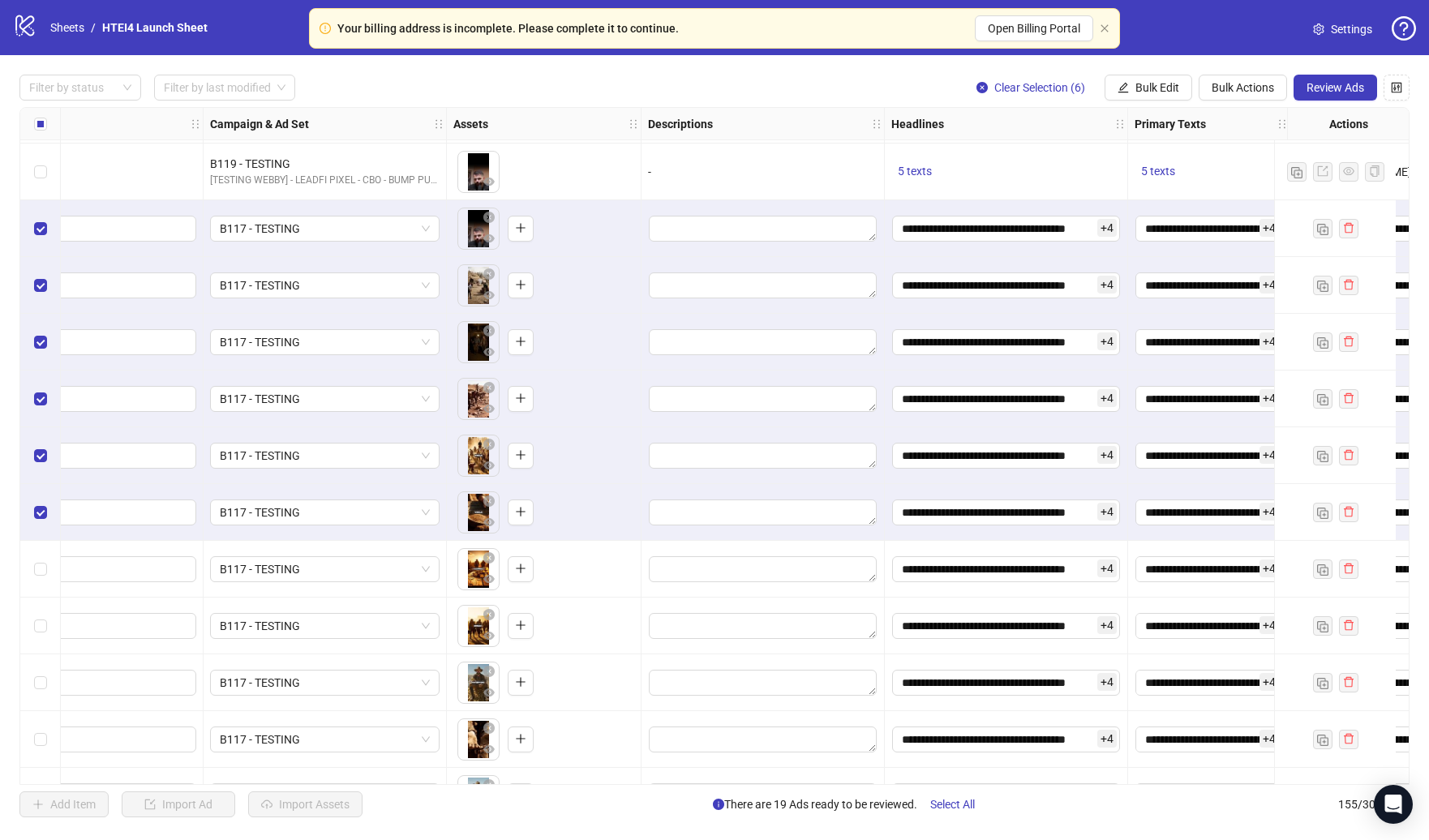
click at [48, 567] on div "Select row 149" at bounding box center [41, 569] width 41 height 57
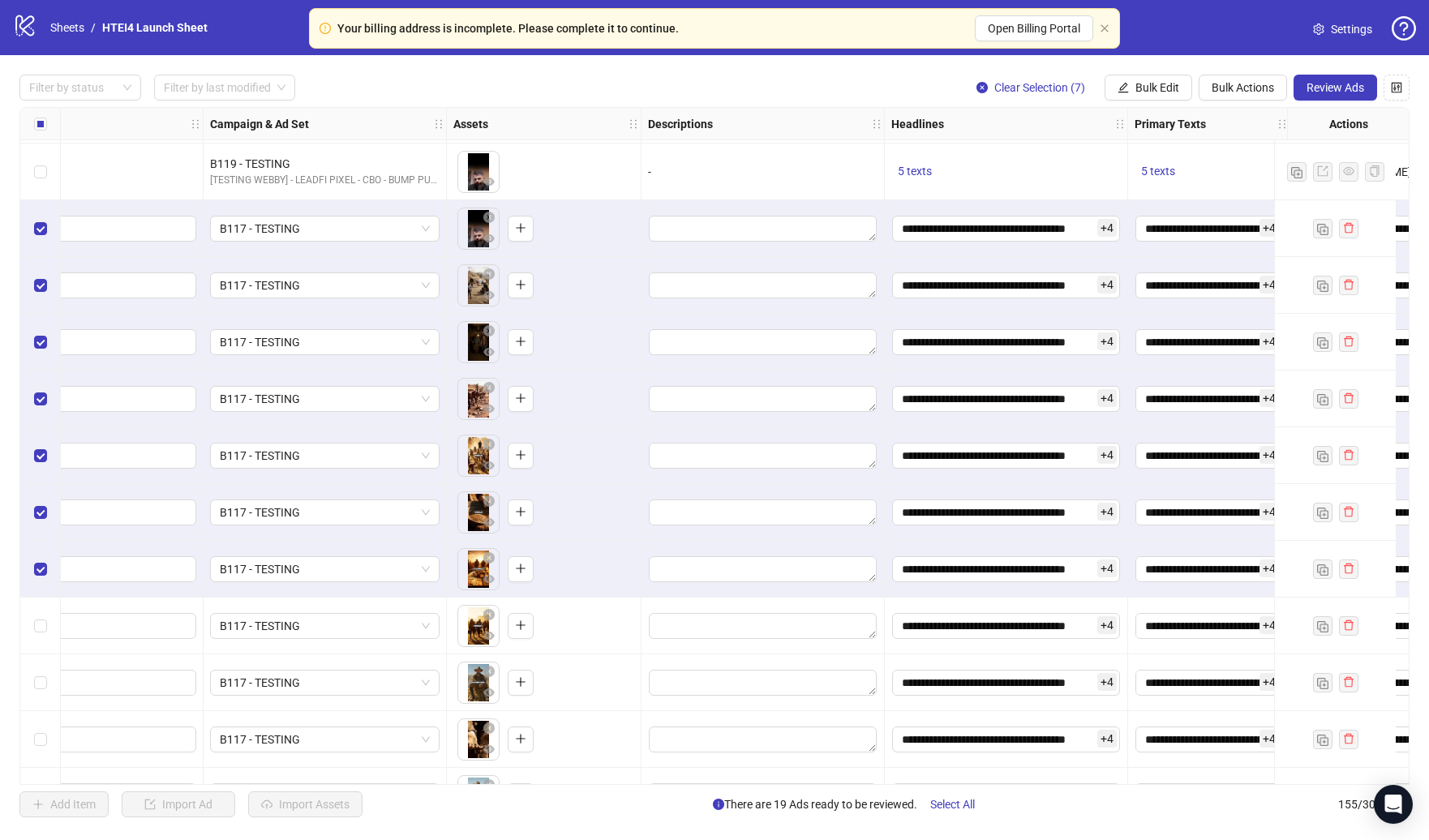
click at [48, 642] on div "Select row 150" at bounding box center [41, 626] width 41 height 57
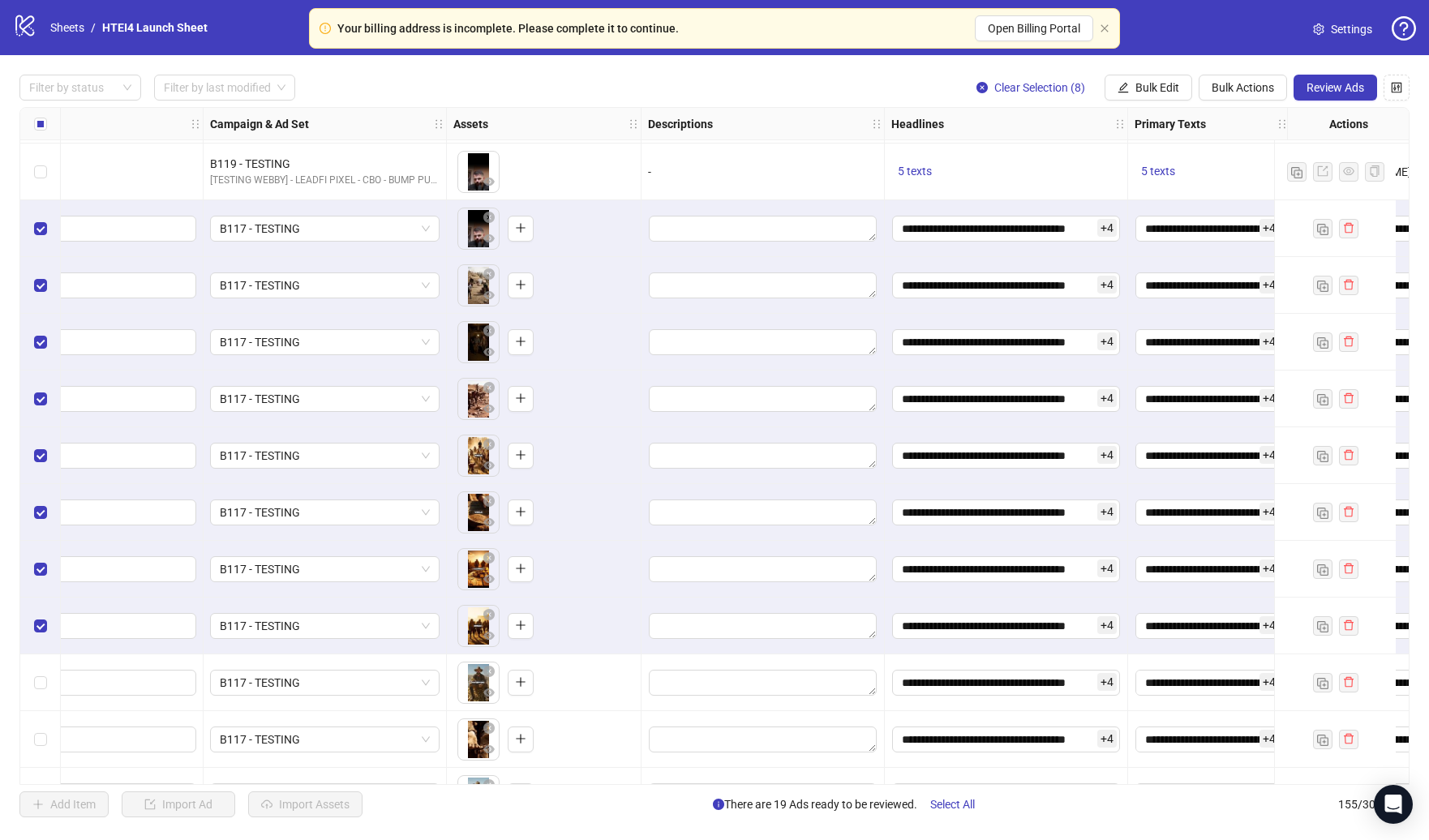
click at [48, 694] on div "Select row 151" at bounding box center [41, 683] width 41 height 57
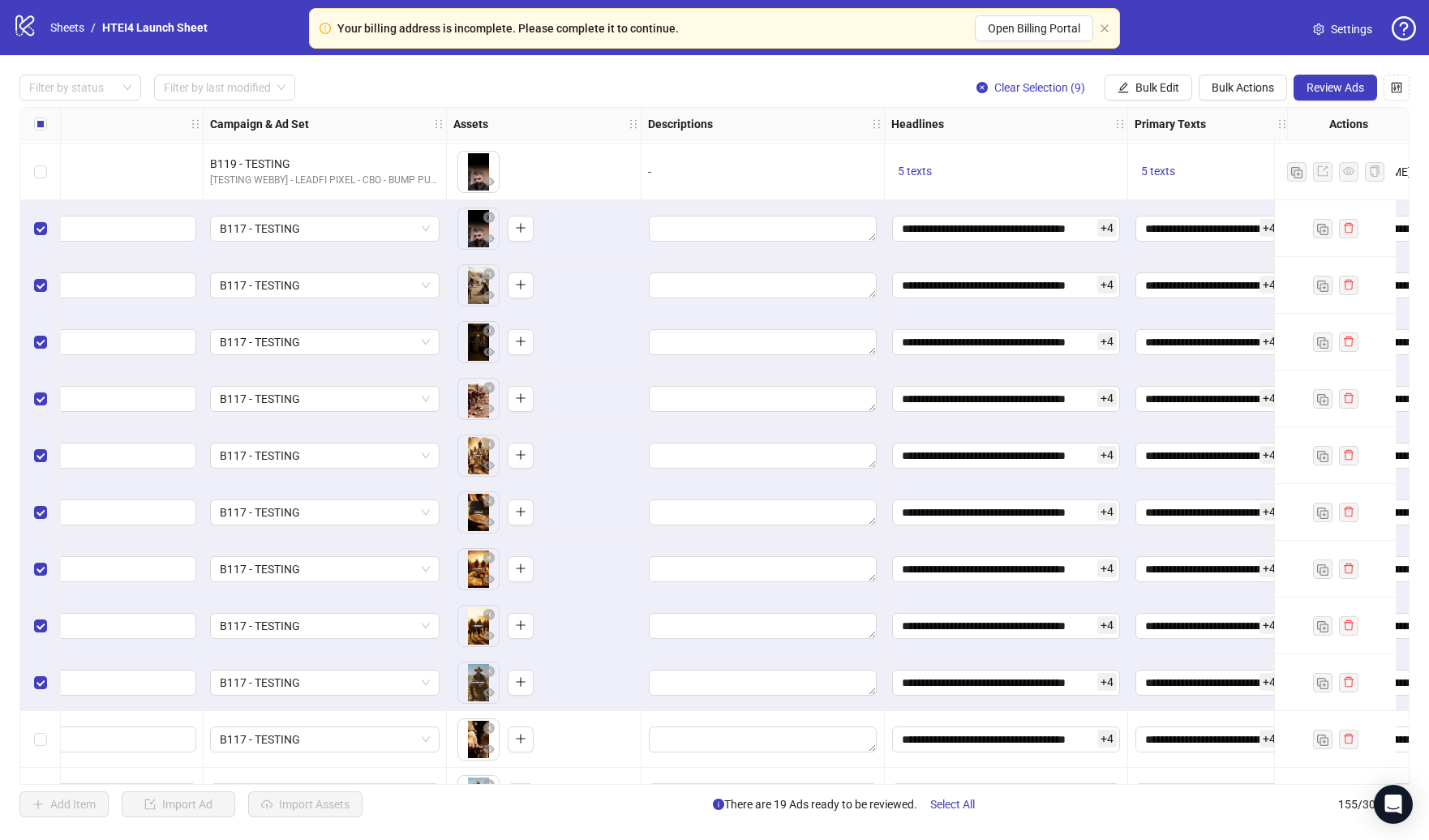
click at [48, 722] on div "Select row 152" at bounding box center [41, 740] width 41 height 57
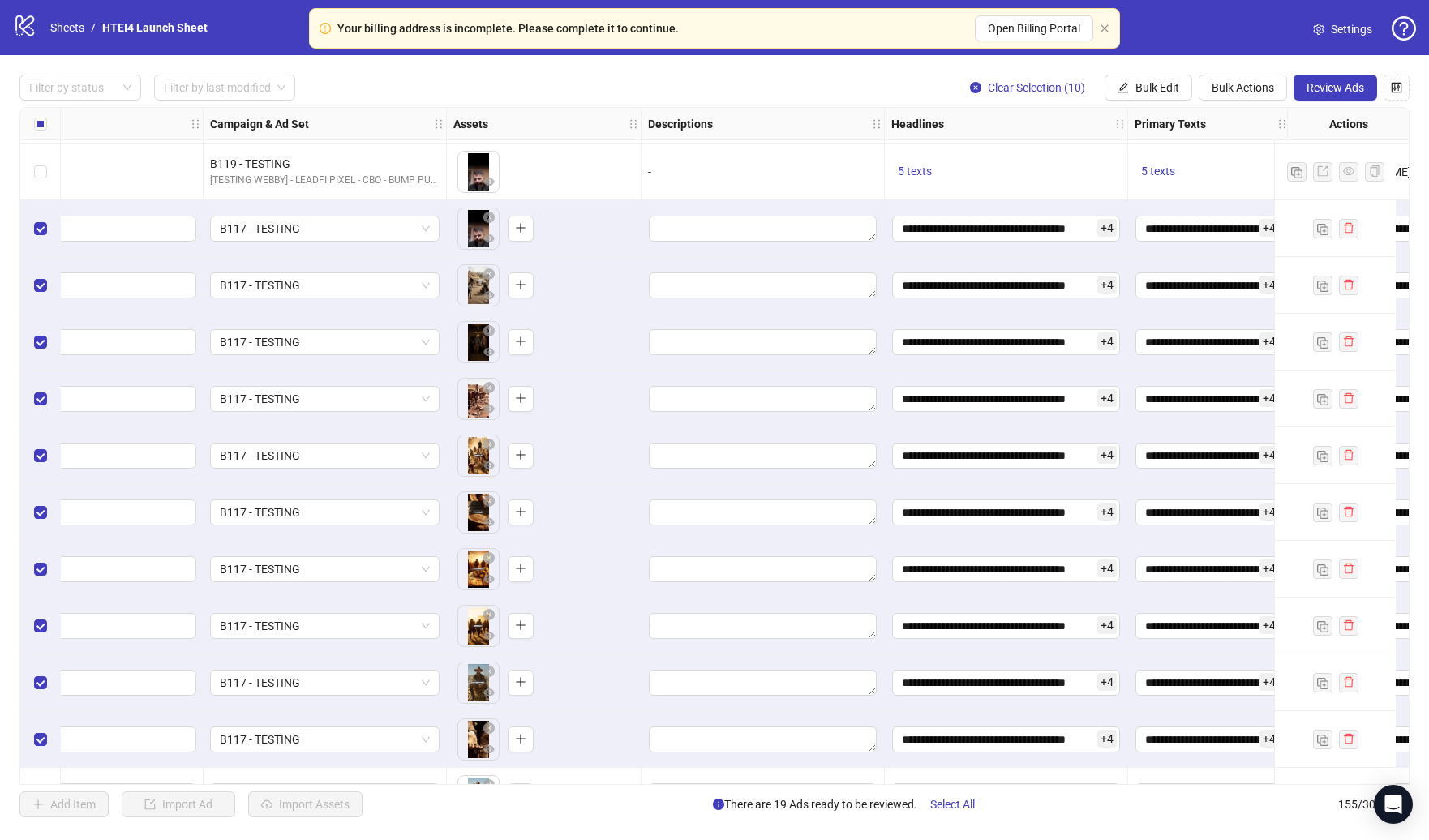
scroll to position [8108, 319]
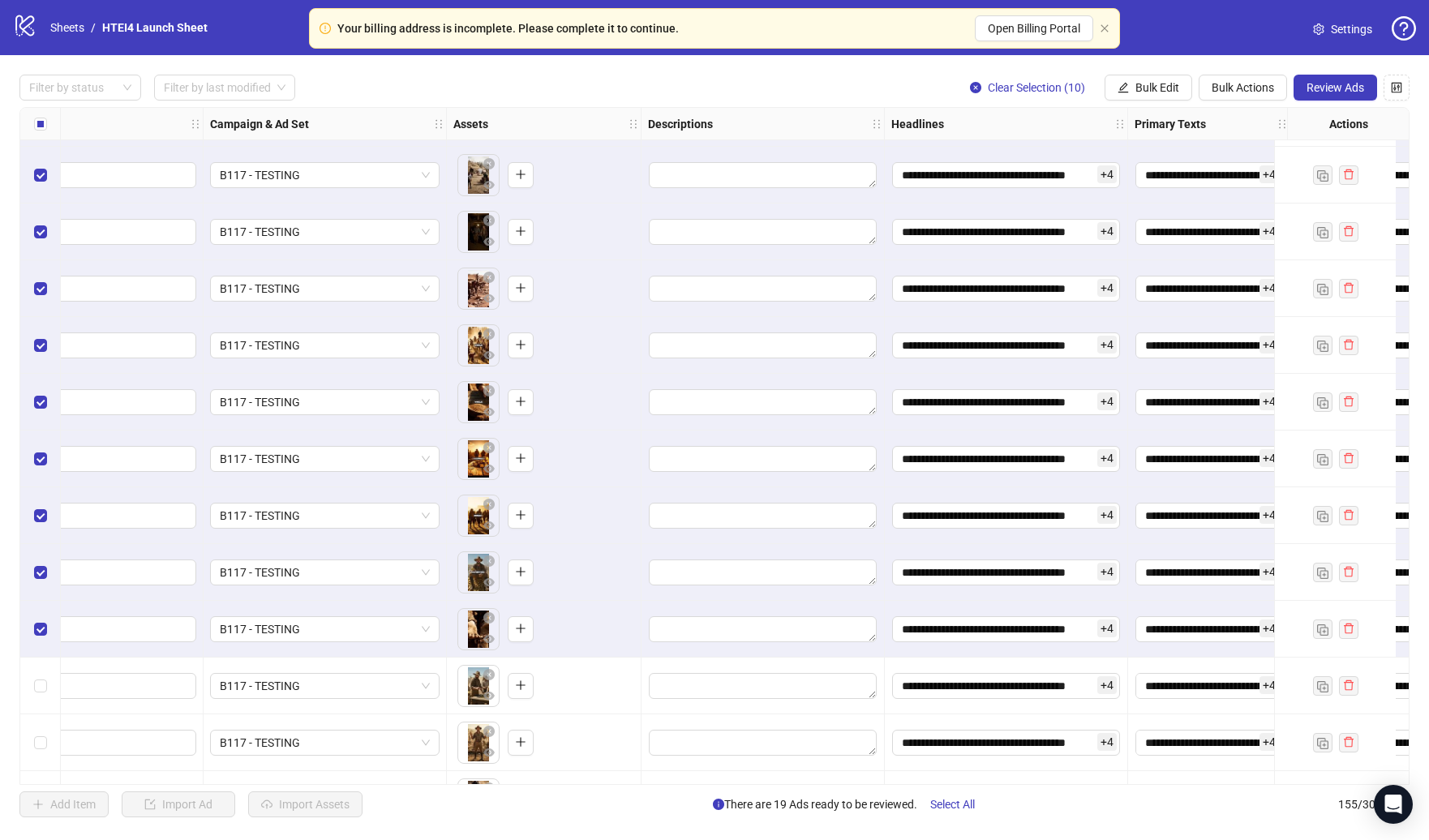
click at [42, 672] on div "Select row 153" at bounding box center [41, 686] width 41 height 57
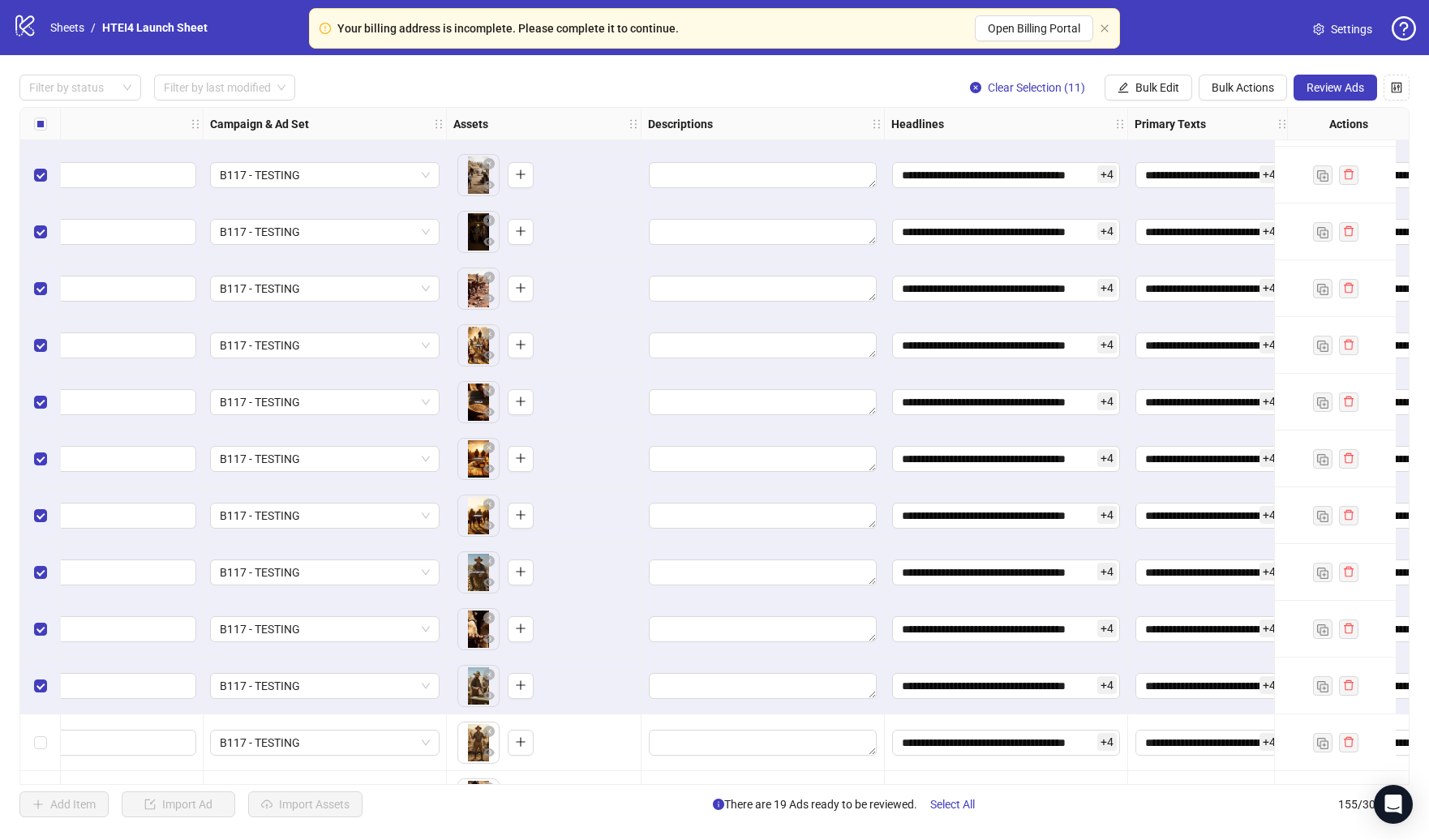
click at [42, 726] on div "Select row 154" at bounding box center [41, 742] width 41 height 57
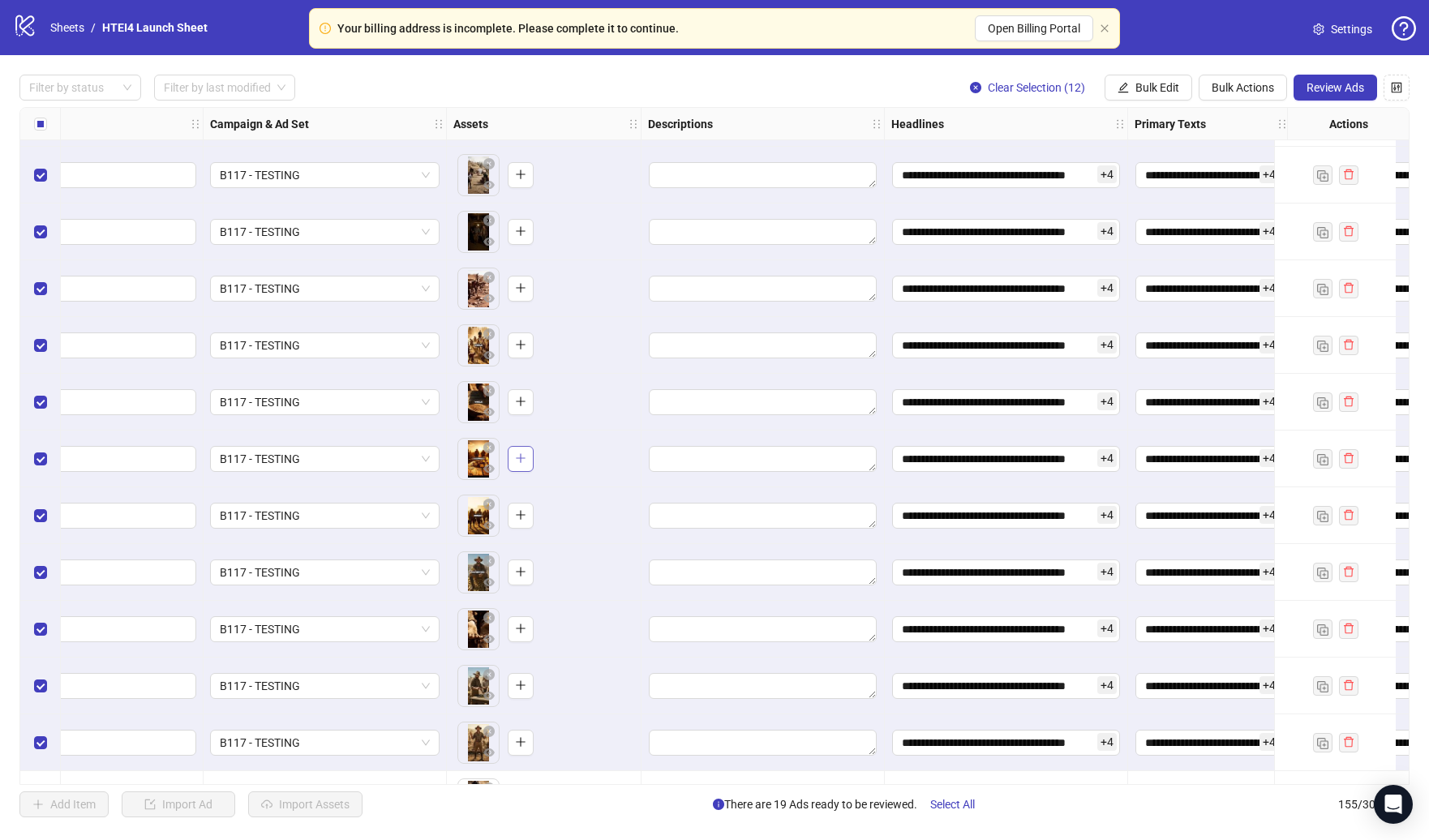
scroll to position [8158, 319]
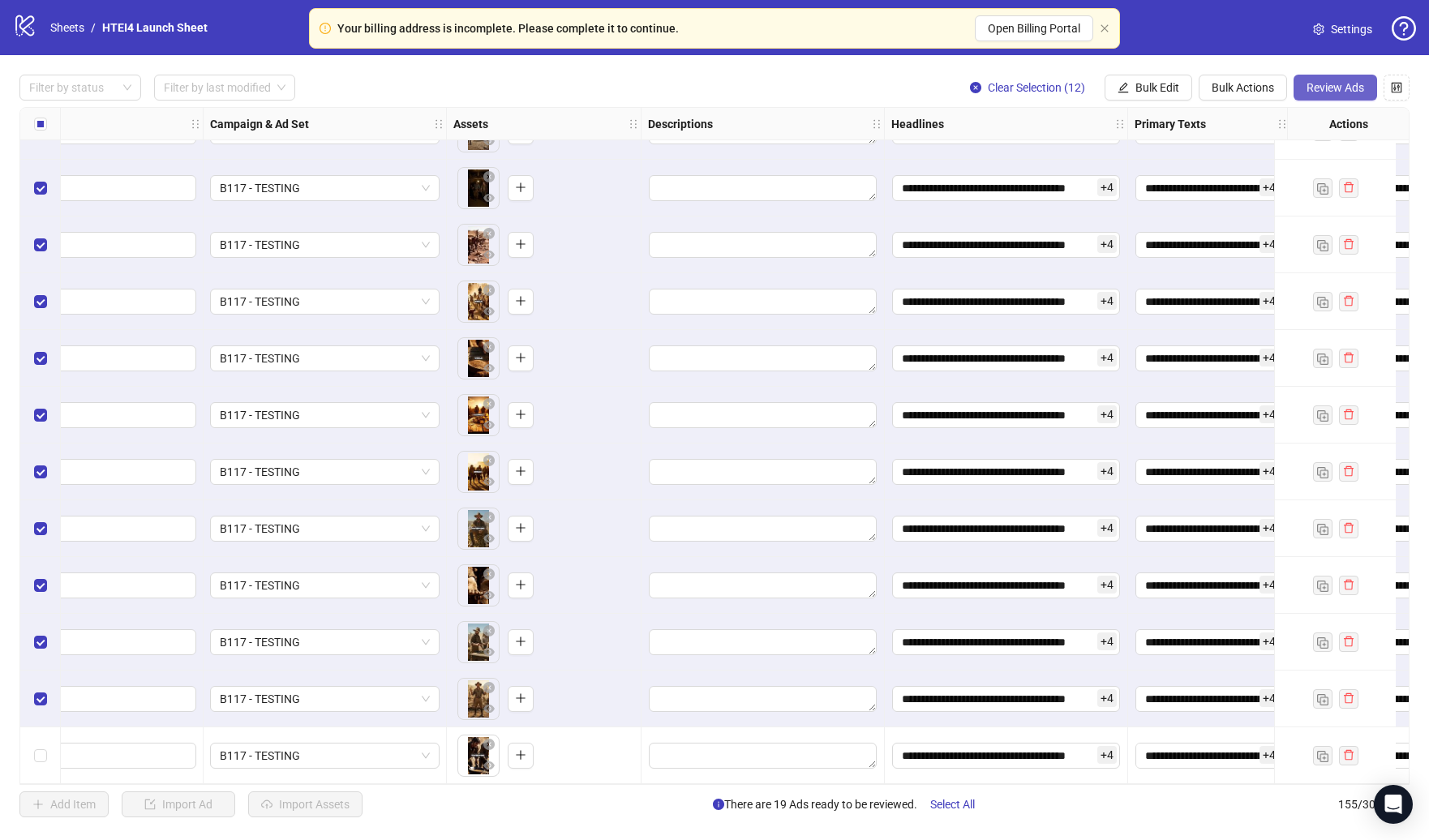
click at [1316, 86] on span "Review Ads" at bounding box center [1335, 87] width 58 height 13
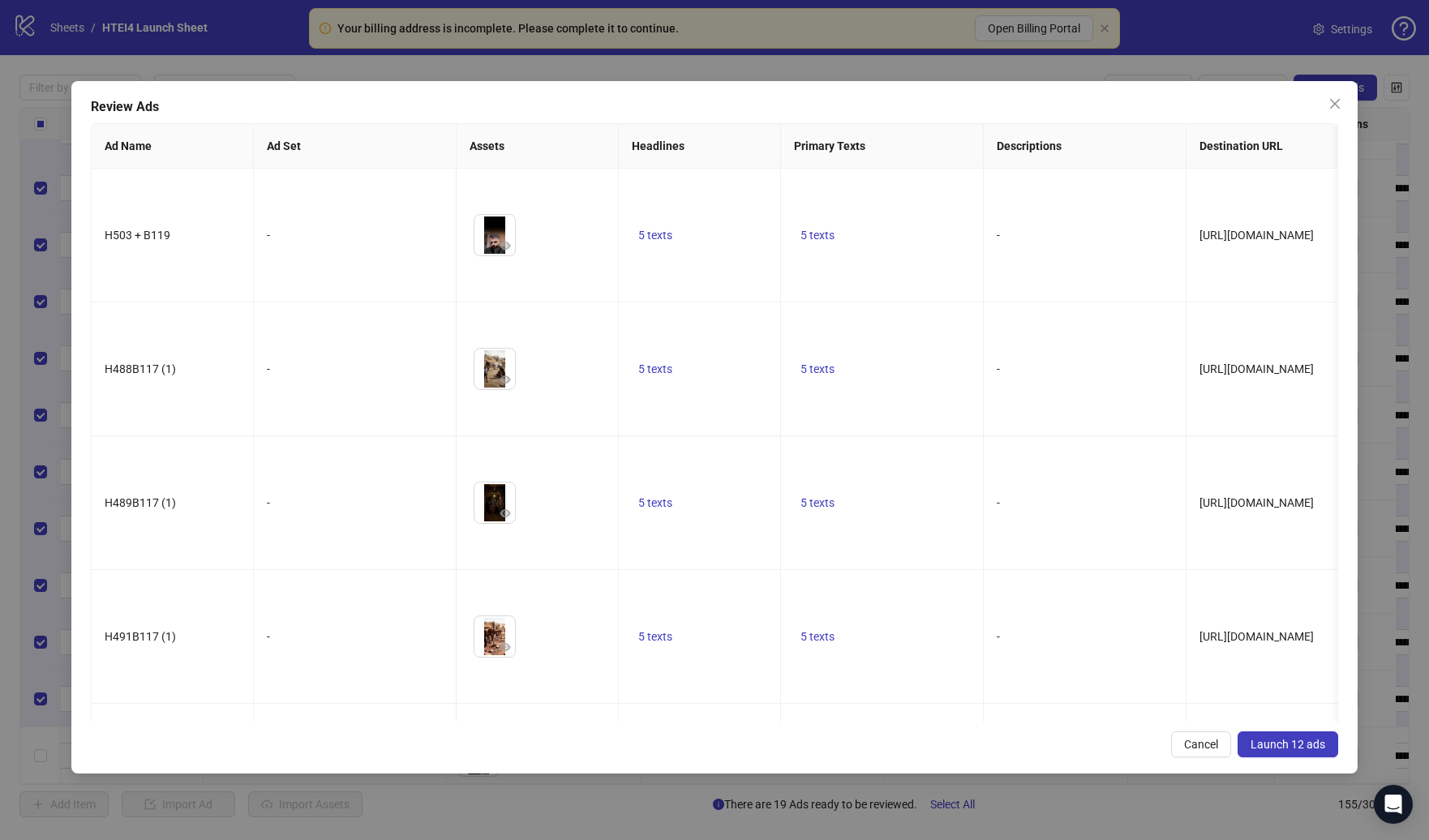
click at [1283, 743] on span "Launch 12 ads" at bounding box center [1288, 744] width 75 height 13
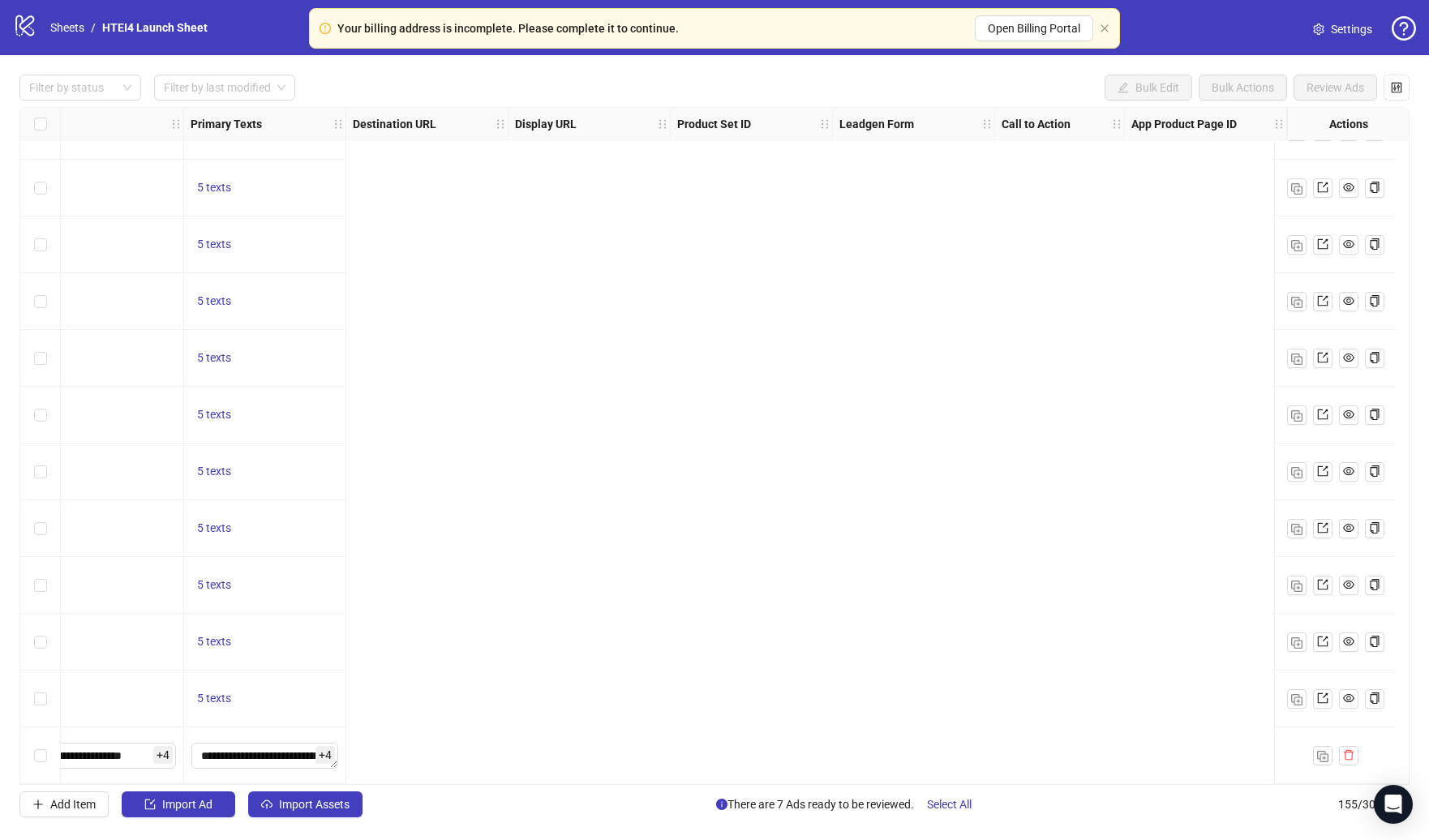
scroll to position [8158, 0]
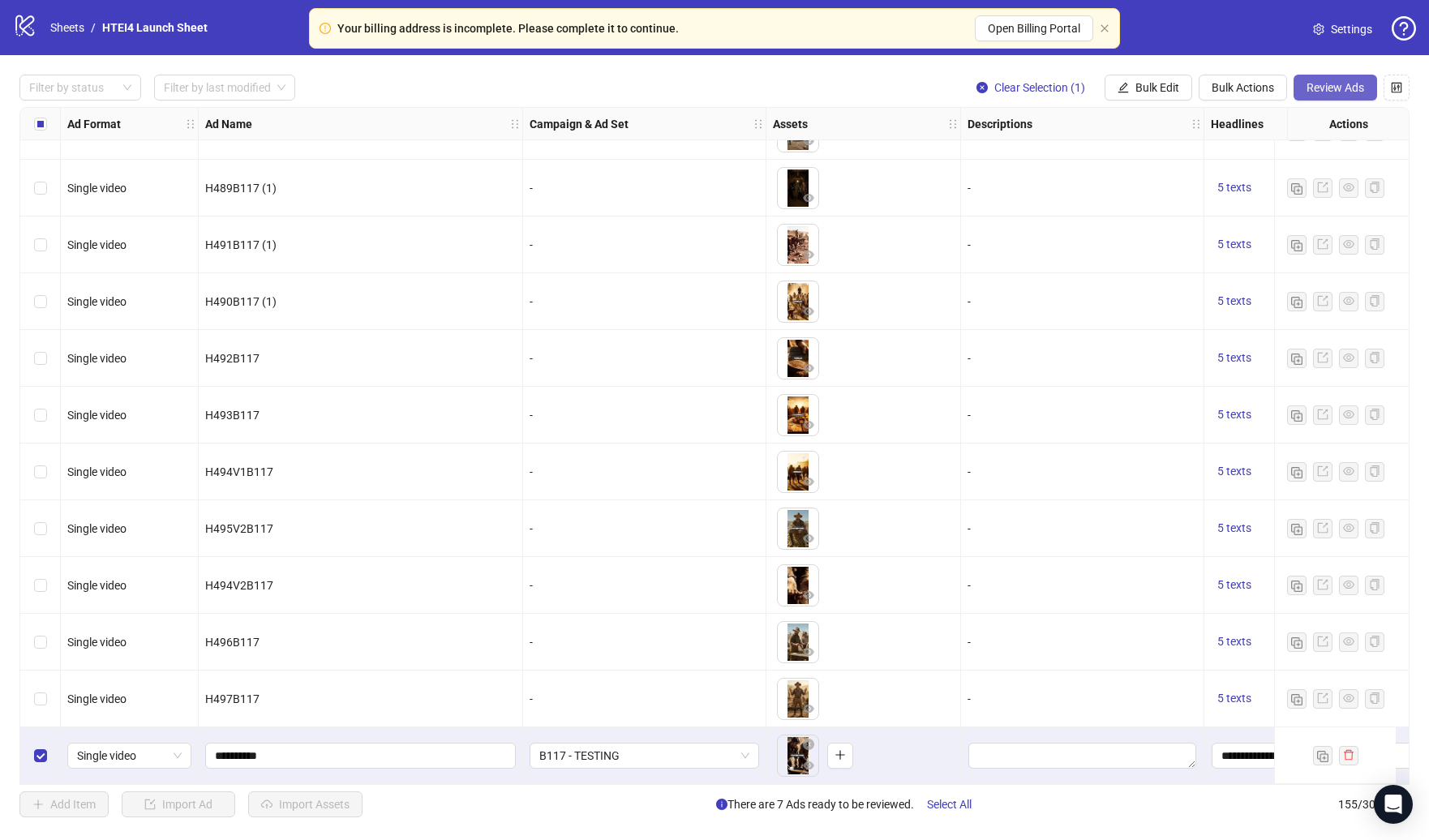
click at [1335, 87] on span "Review Ads" at bounding box center [1335, 87] width 58 height 13
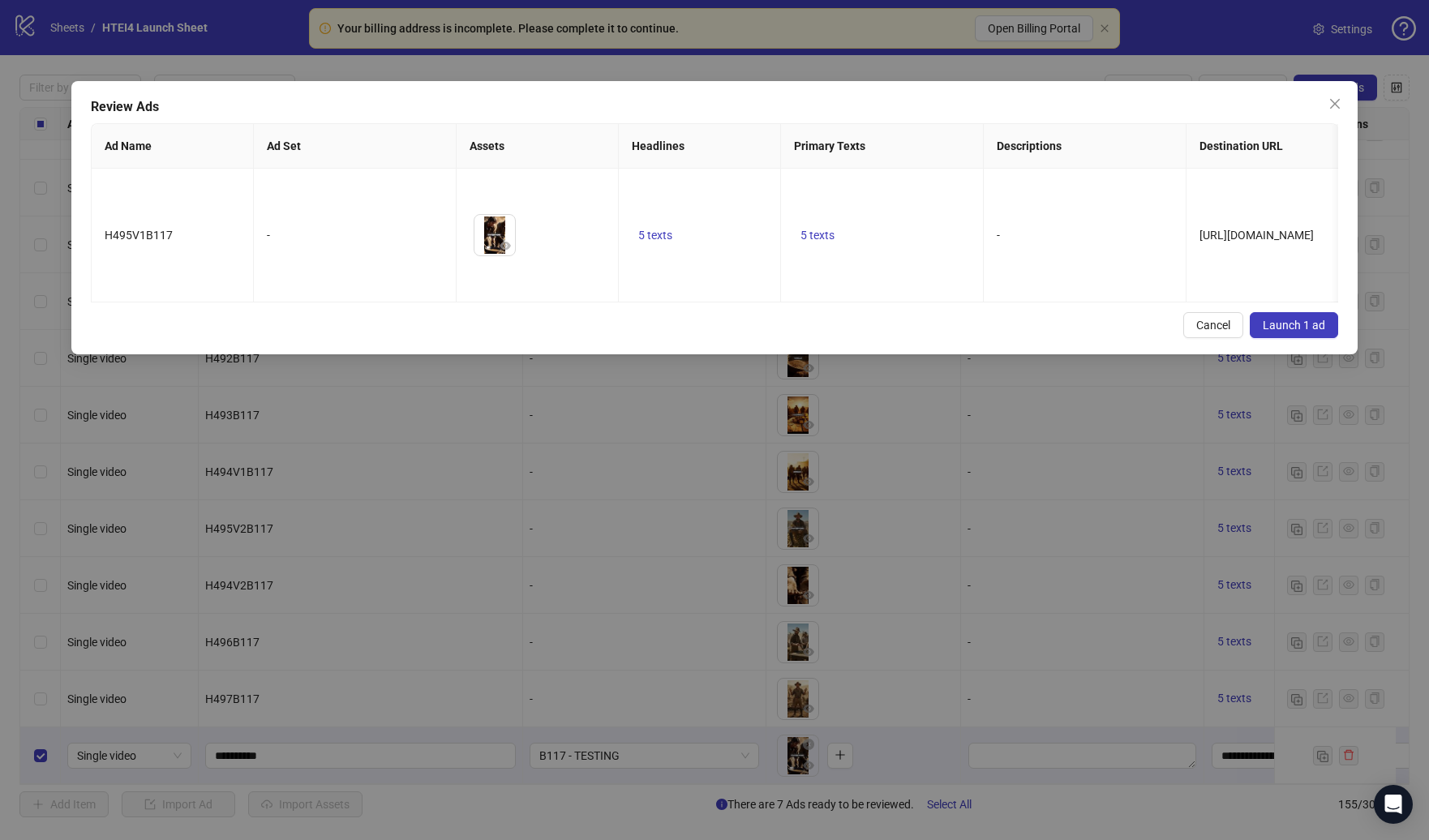
click at [1304, 312] on button "Launch 1 ad" at bounding box center [1293, 324] width 88 height 26
